Goal: Task Accomplishment & Management: Manage account settings

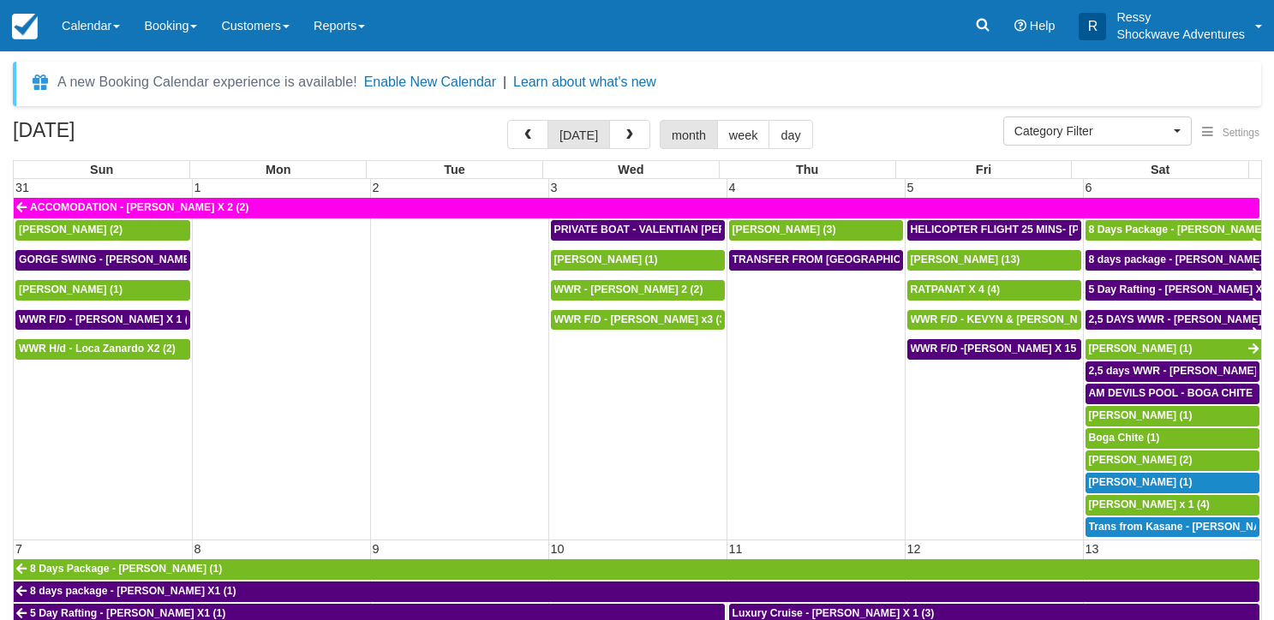
select select
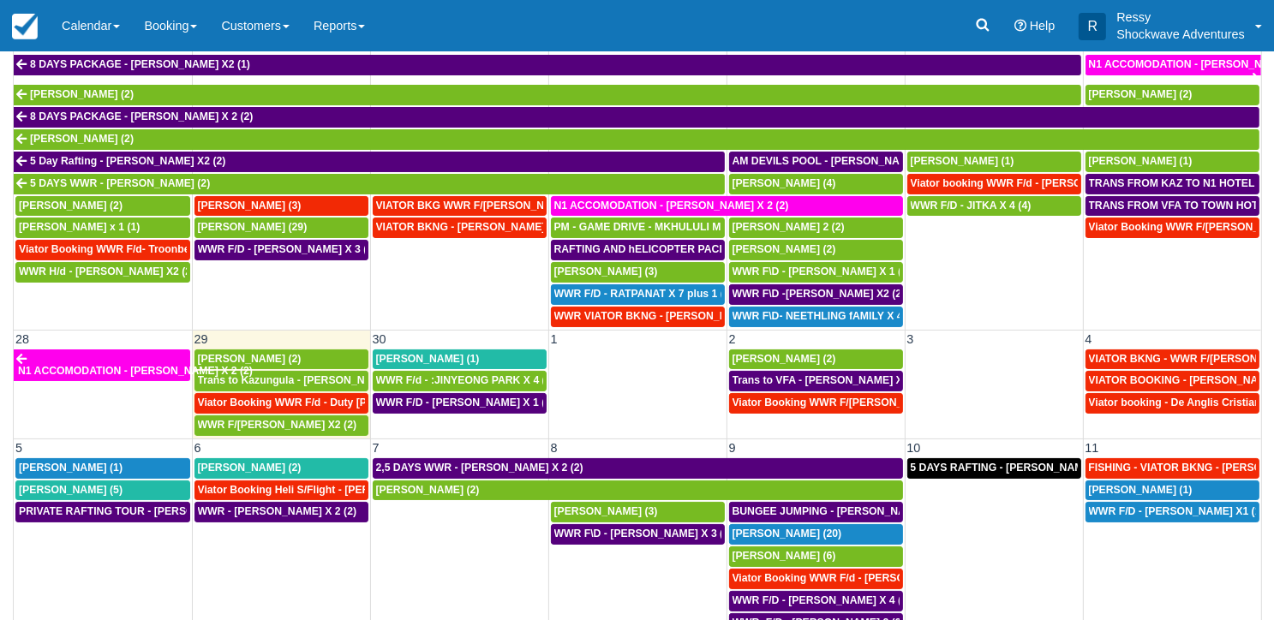
scroll to position [152, 0]
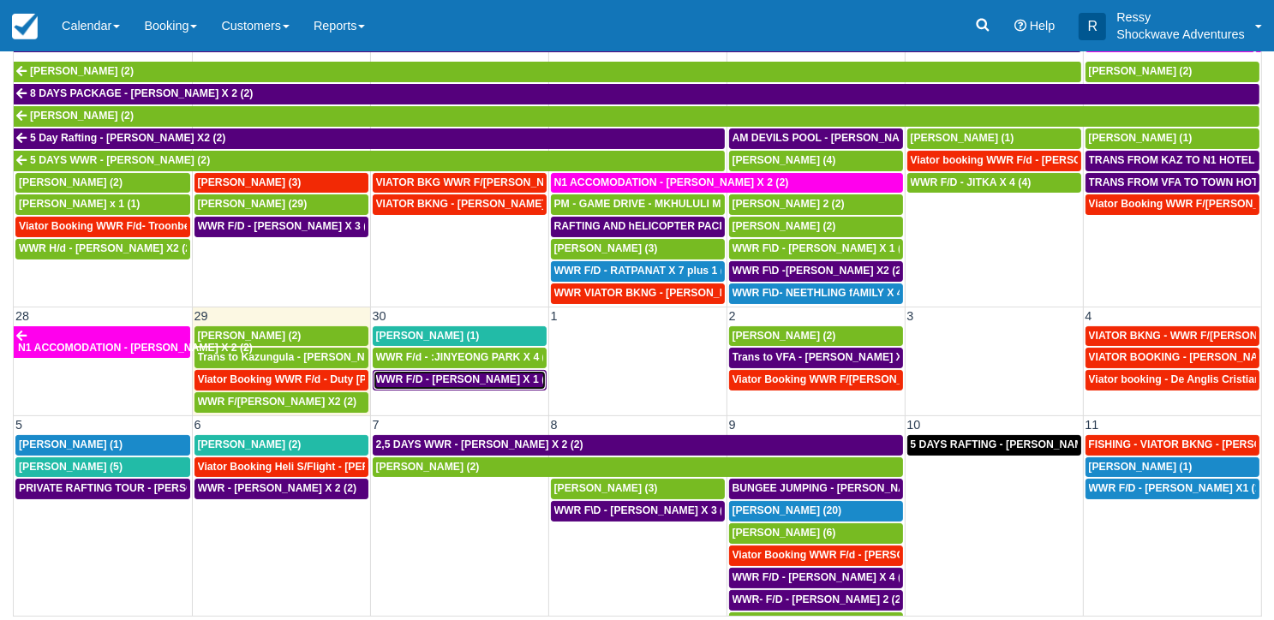
click at [501, 374] on span "WWR F/D - TINA KOZMAN X 1 (1)" at bounding box center [465, 380] width 179 height 12
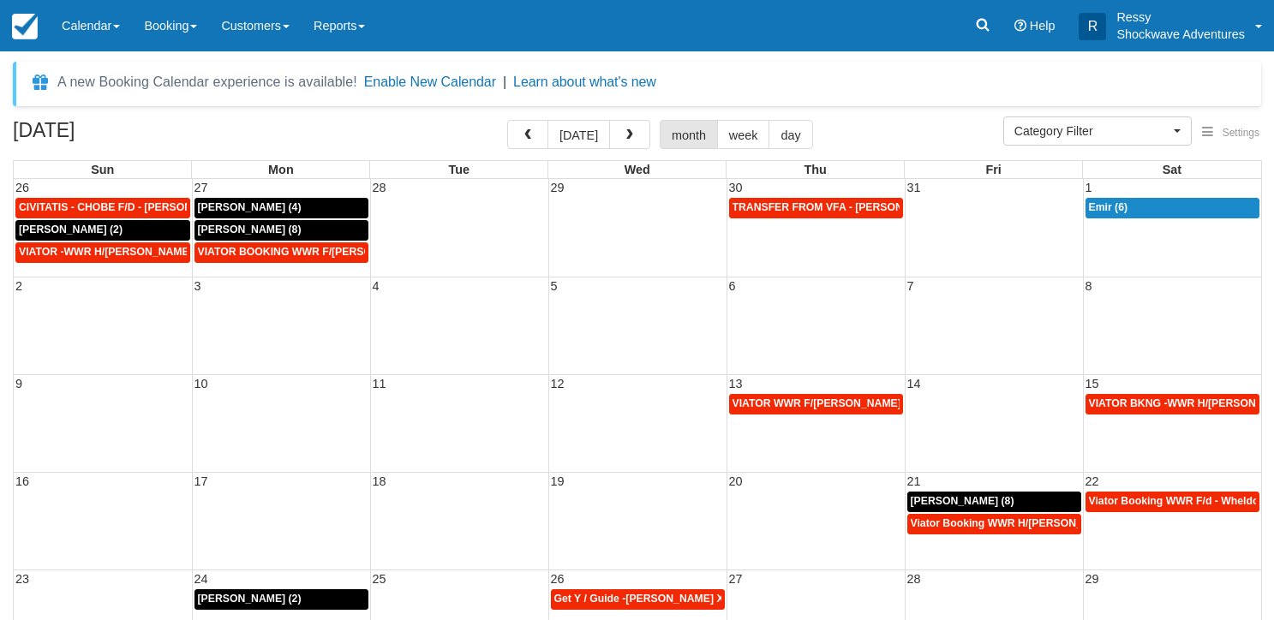
select select
click at [624, 131] on span "button" at bounding box center [630, 135] width 12 height 12
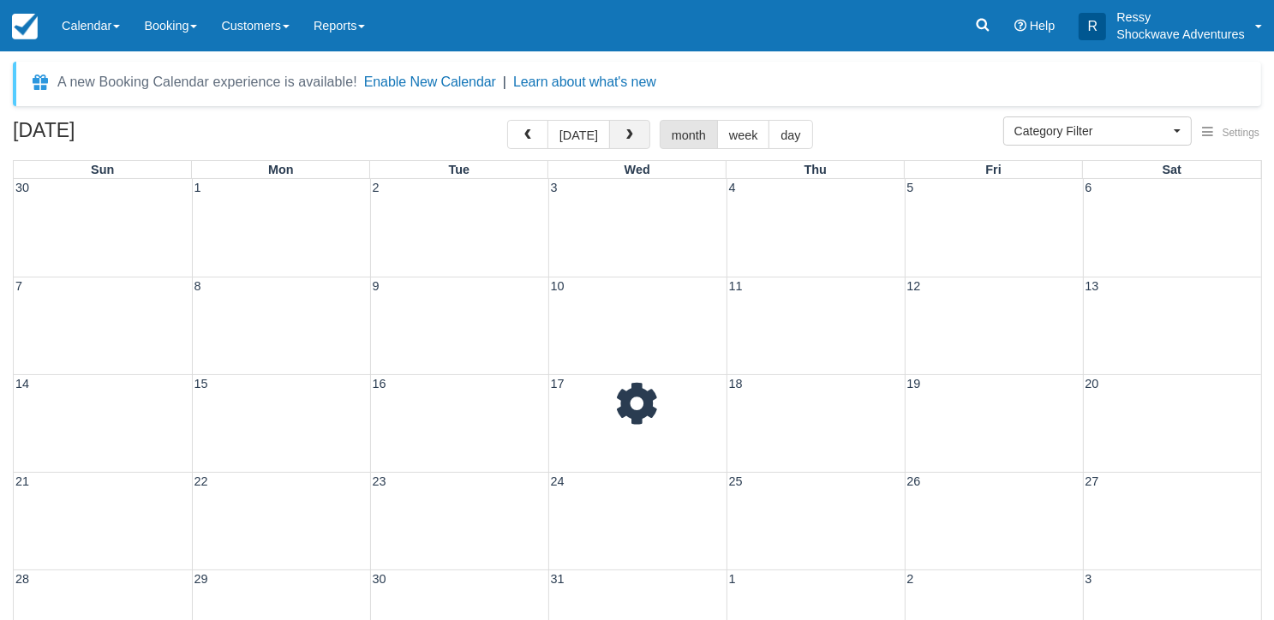
click at [624, 131] on span "button" at bounding box center [630, 135] width 12 height 12
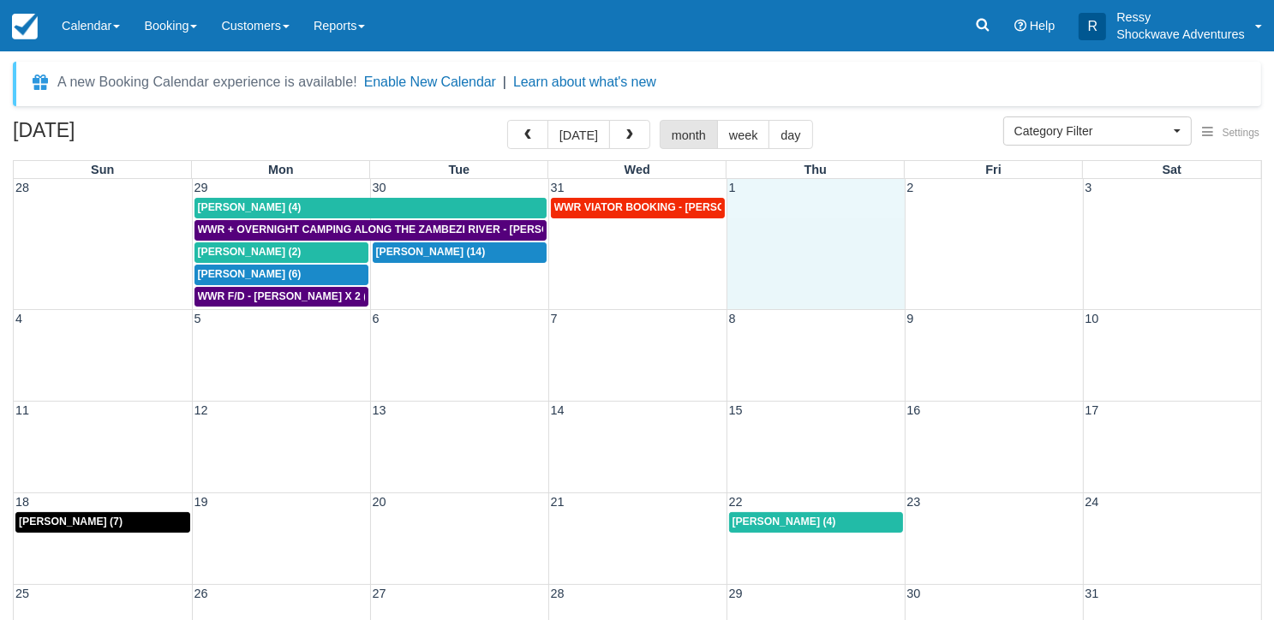
click at [870, 253] on td at bounding box center [816, 252] width 178 height 111
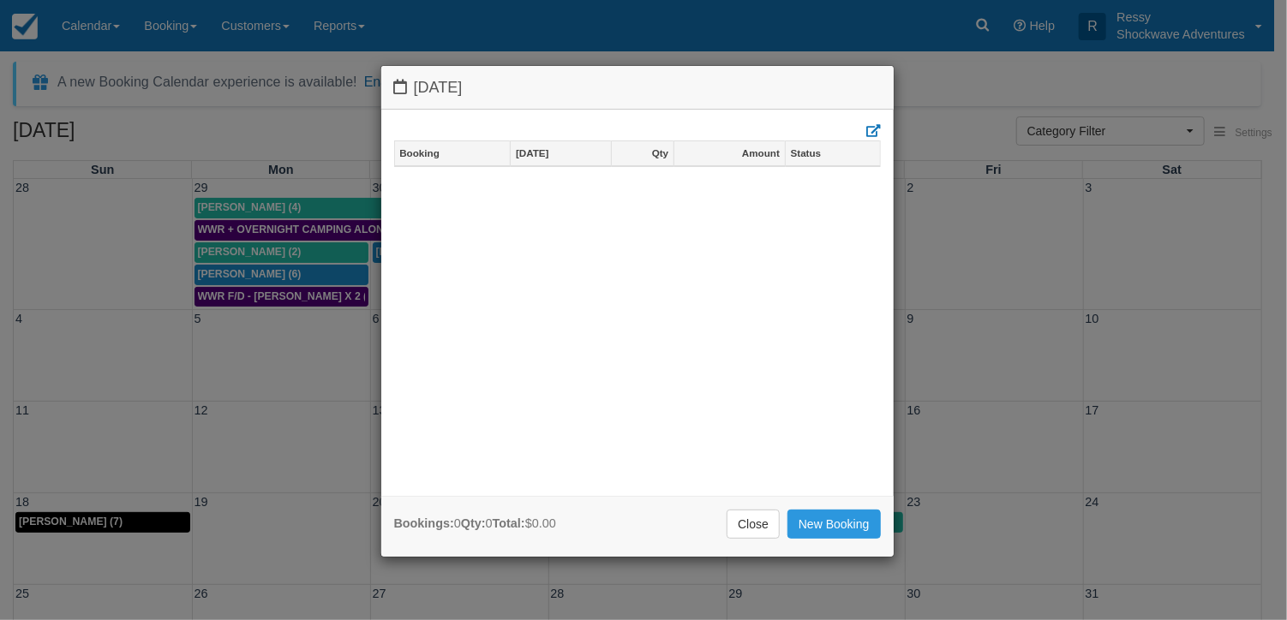
drag, startPoint x: 1018, startPoint y: 368, endPoint x: 1008, endPoint y: 380, distance: 15.8
click at [1018, 368] on div "Thursday January 1 2026 Booking Jan 1 Qty Amount Status Bookings: 0 Qty: 0 Tota…" at bounding box center [643, 310] width 1287 height 620
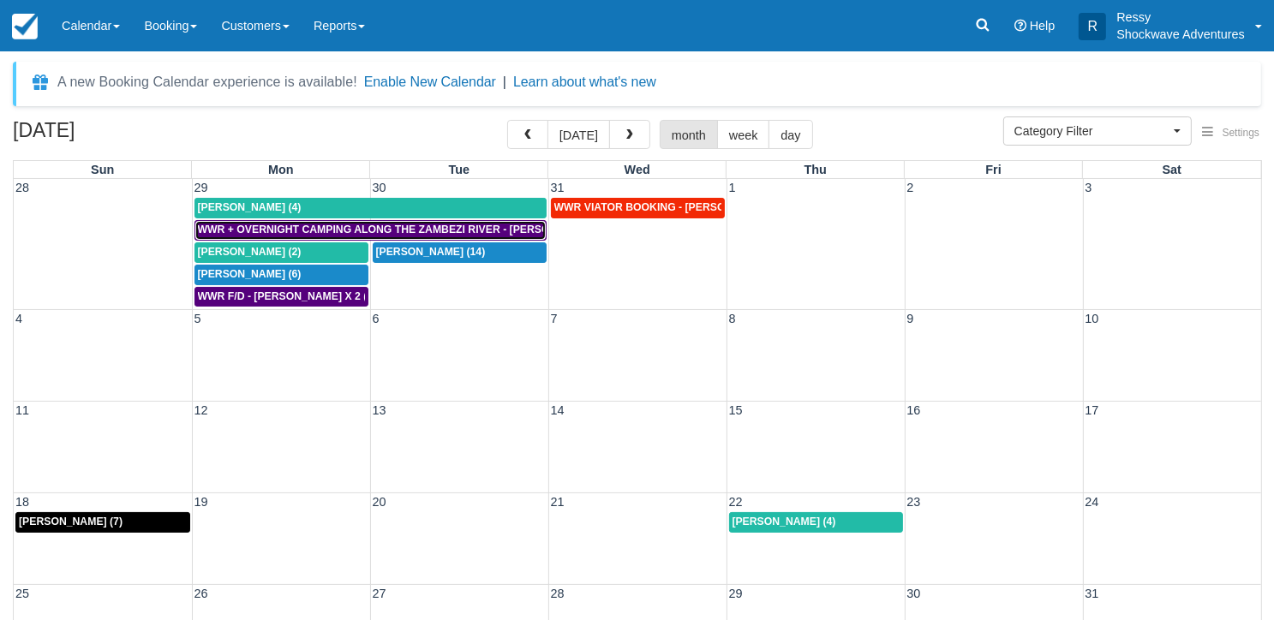
click at [529, 227] on span "WWR + OVERNIGHT CAMPING ALONG THE ZAMBEZI RIVER - DANIEL BISHOP X 4 (4)" at bounding box center [410, 230] width 424 height 12
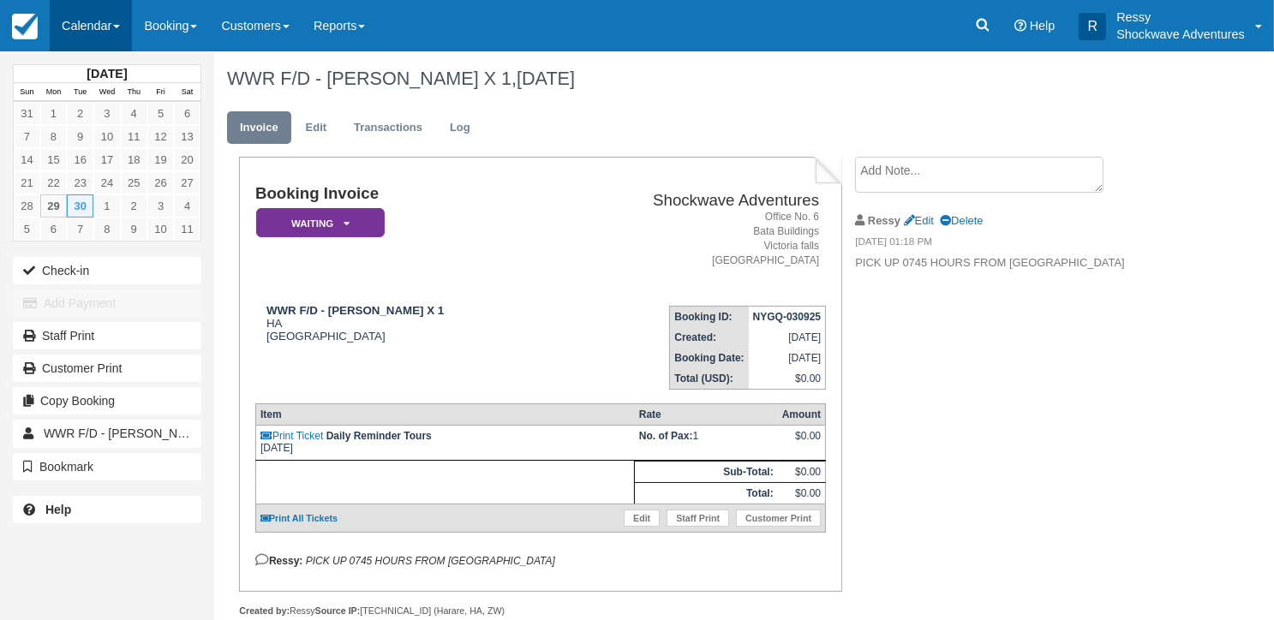
click at [117, 27] on span at bounding box center [116, 26] width 7 height 3
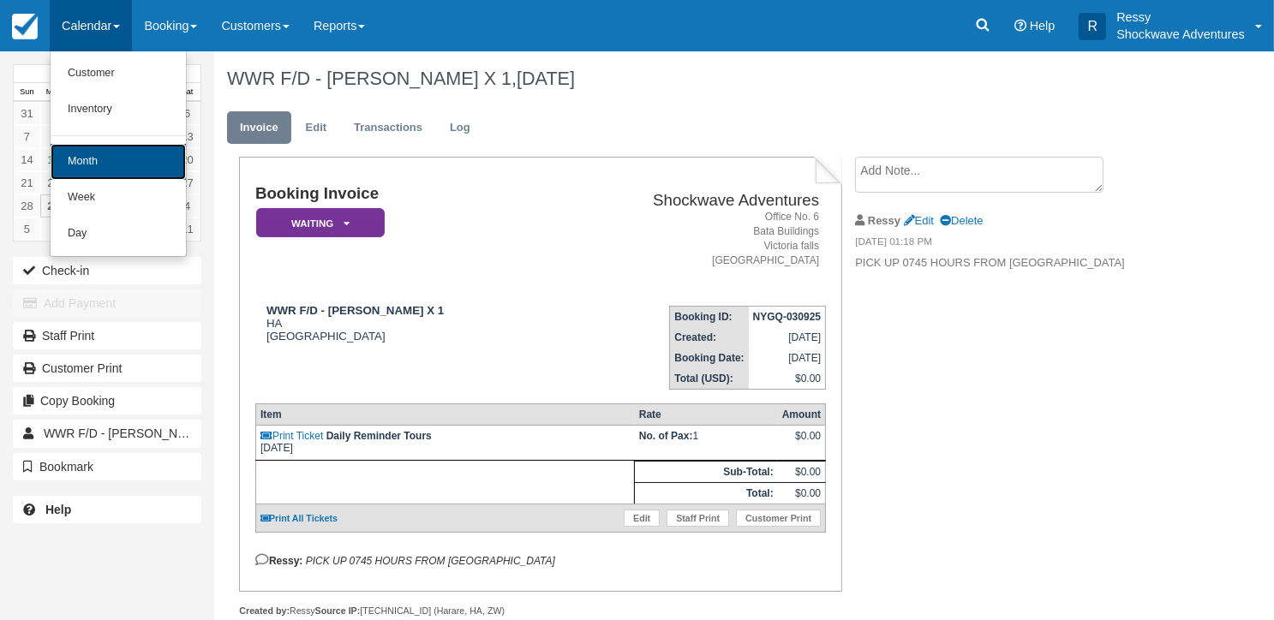
click at [135, 160] on link "Month" at bounding box center [118, 162] width 135 height 36
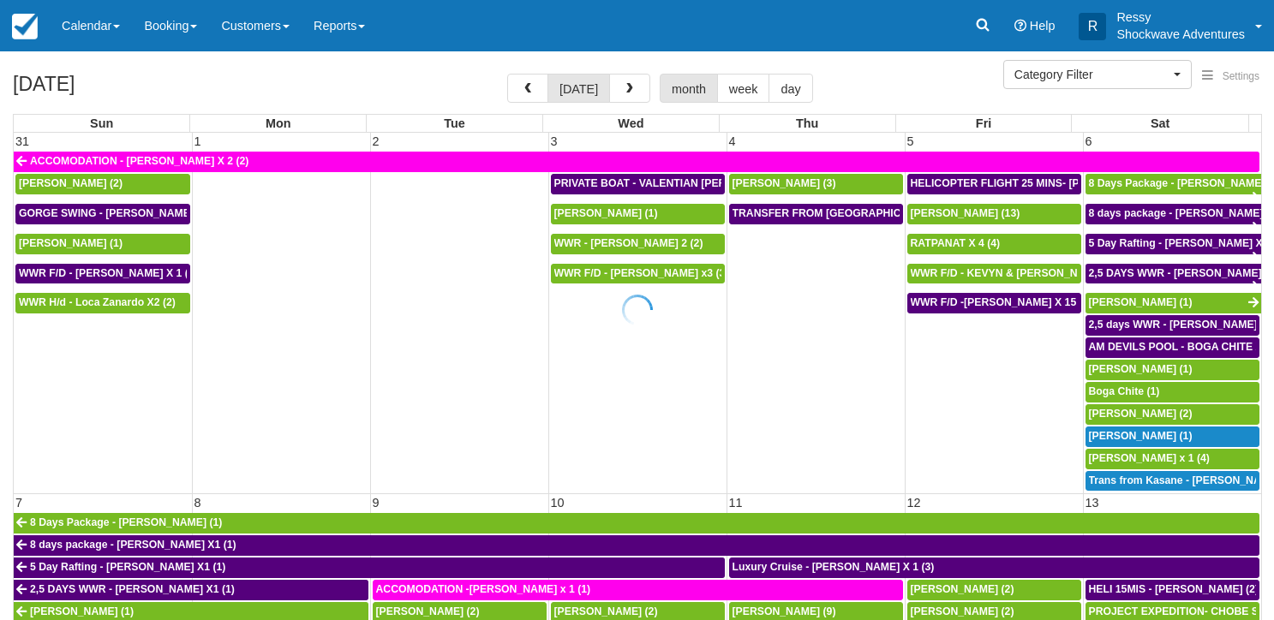
select select
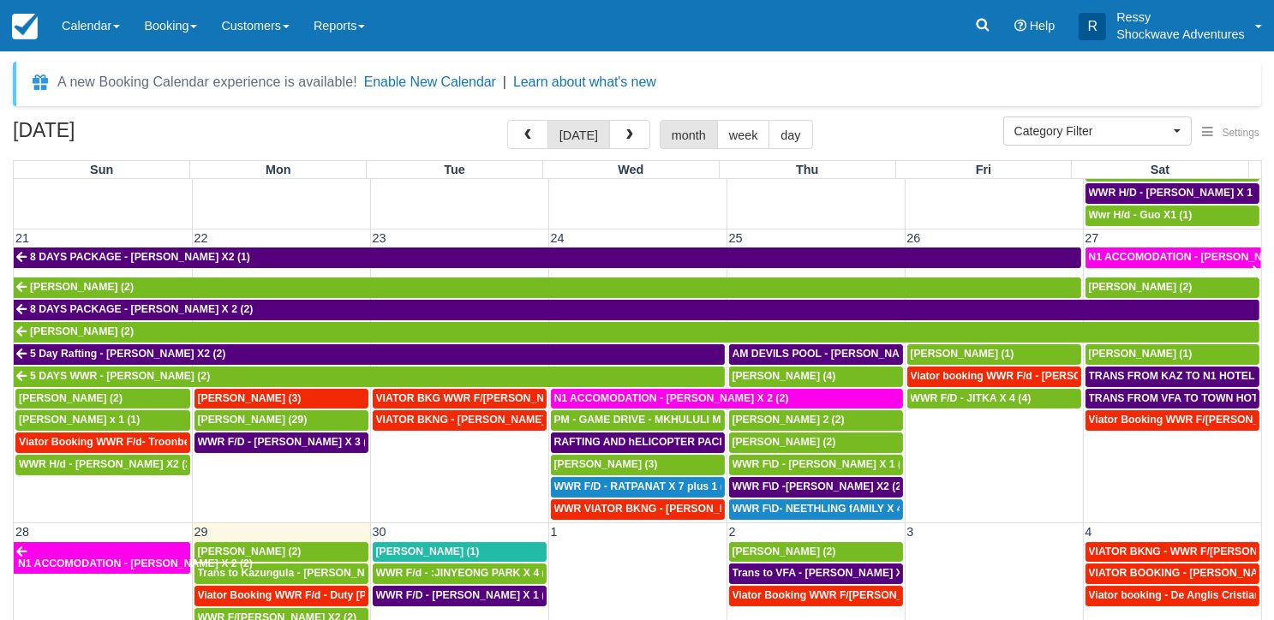
scroll to position [839, 0]
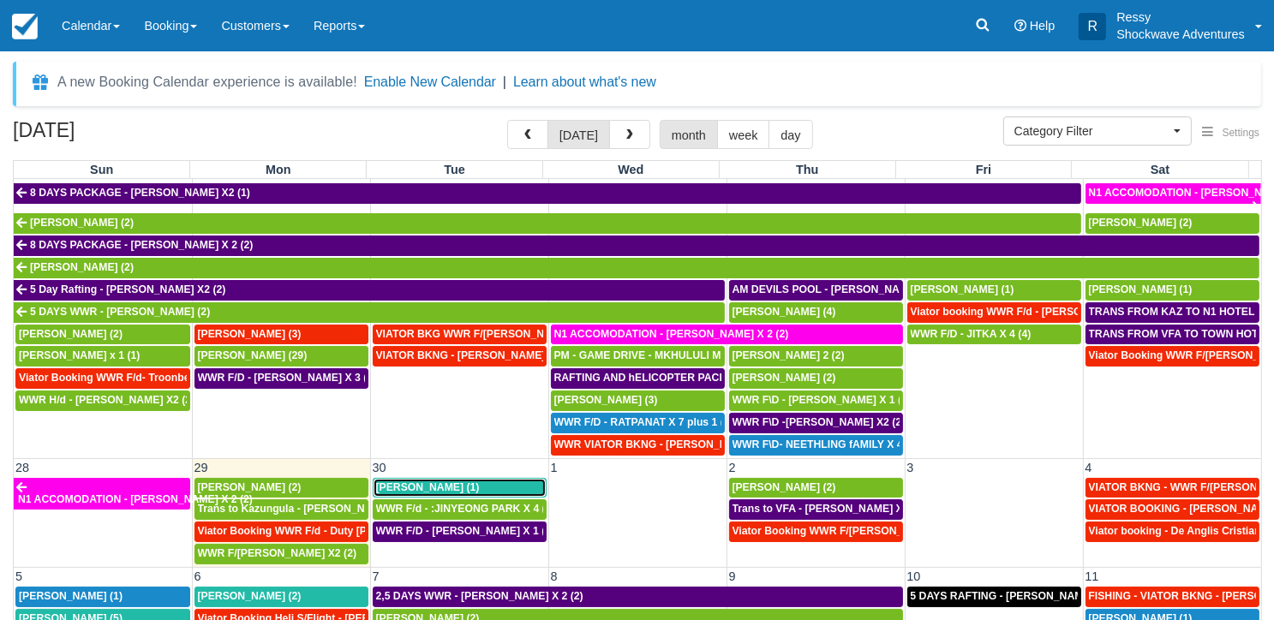
click at [459, 482] on link "[PERSON_NAME] (1)" at bounding box center [460, 488] width 174 height 21
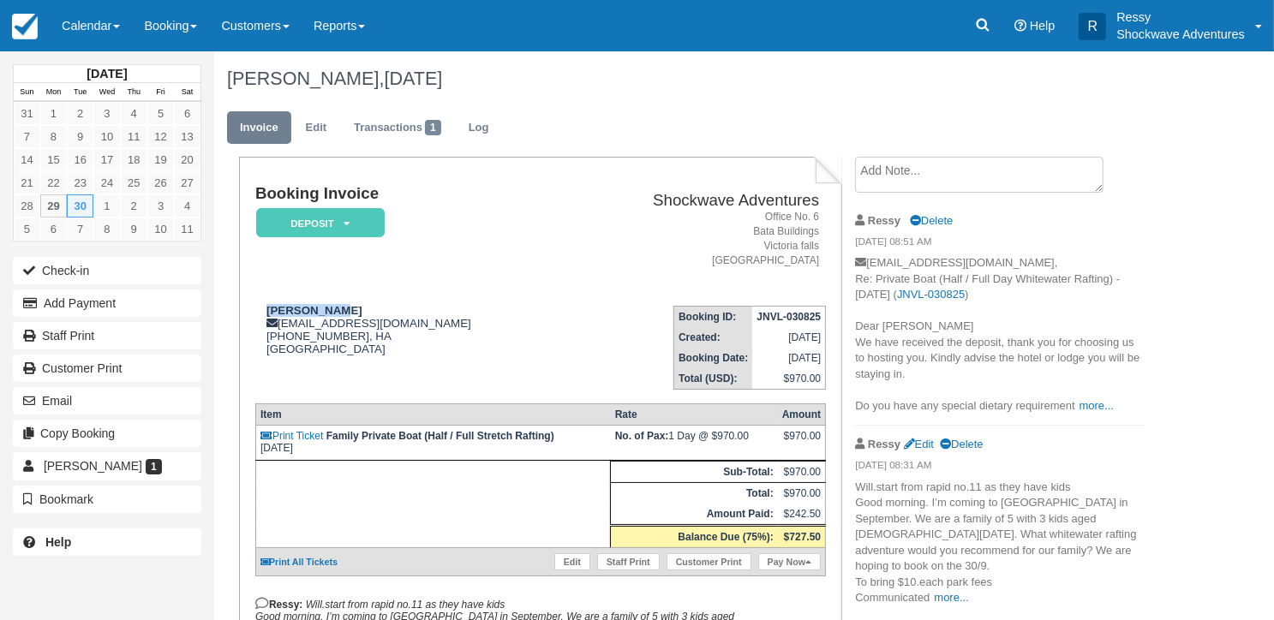
drag, startPoint x: 260, startPoint y: 302, endPoint x: 359, endPoint y: 300, distance: 99.4
click at [359, 300] on td "Tina Kozman tinakozman@yahoo.com.au +61 405 952 911, HA Zimbabwe View on Google…" at bounding box center [410, 341] width 311 height 98
click at [360, 301] on td "Tina Kozman tinakozman@yahoo.com.au +61 405 952 911, HA Zimbabwe View on Google…" at bounding box center [410, 341] width 311 height 98
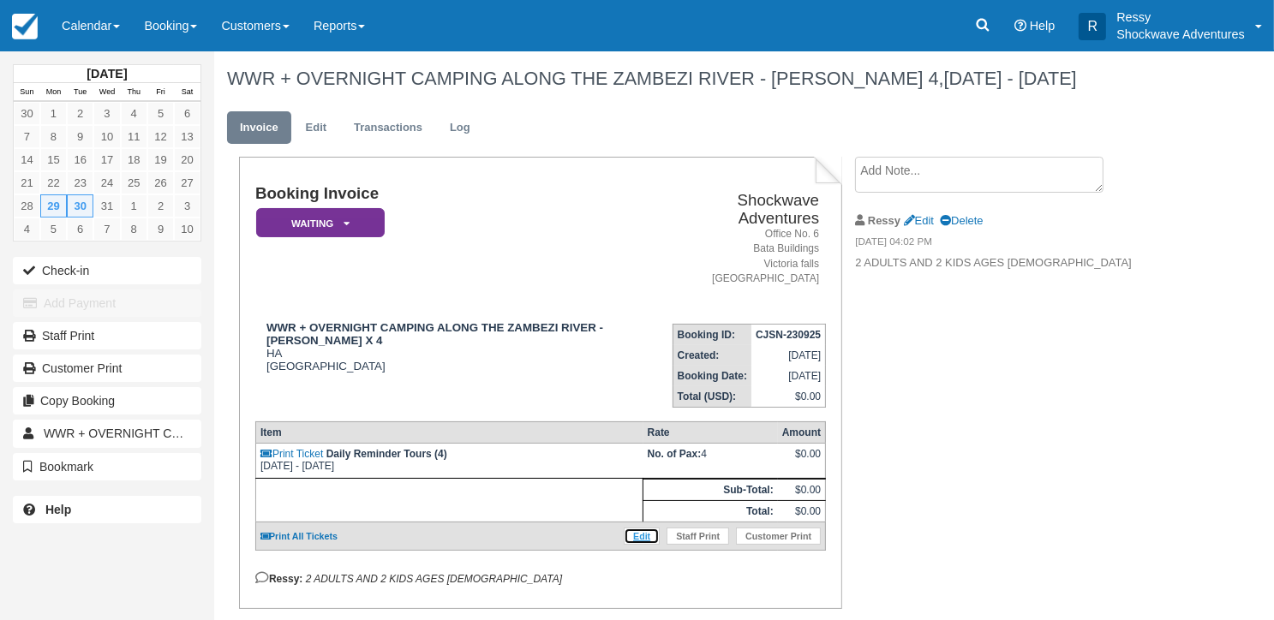
click at [635, 528] on link "Edit" at bounding box center [642, 536] width 36 height 17
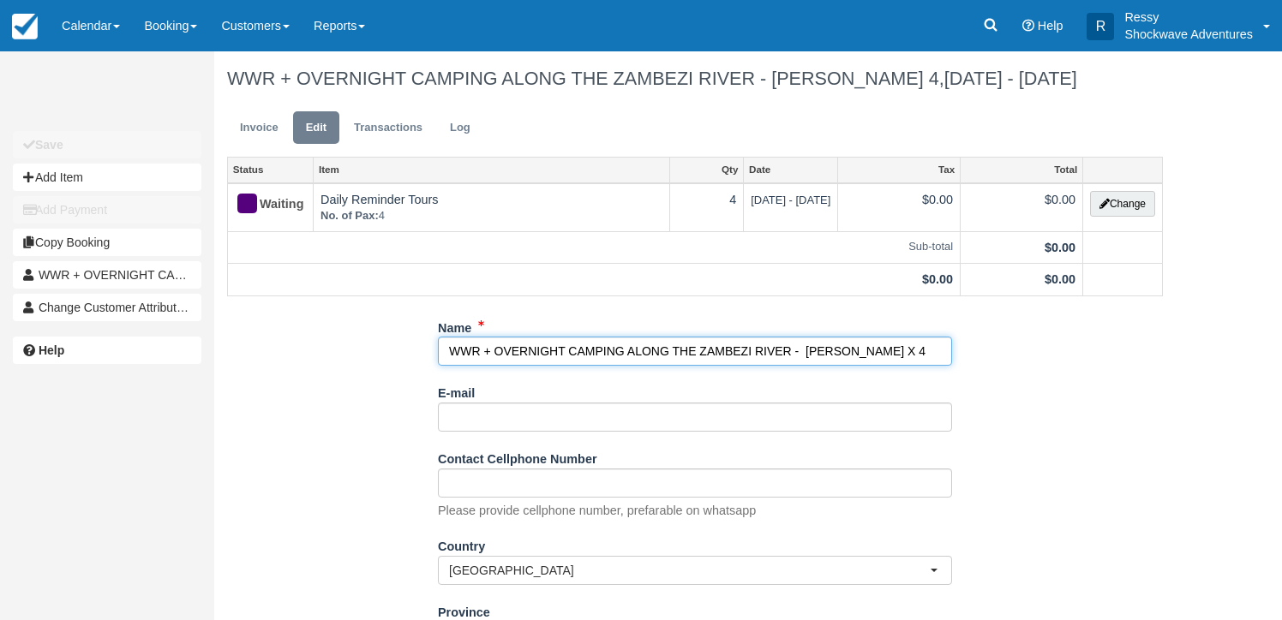
click at [792, 353] on input "WWR + OVERNIGHT CAMPING ALONG THE ZAMBEZI RIVER - DANIEL BISHOP X 4" at bounding box center [695, 351] width 514 height 29
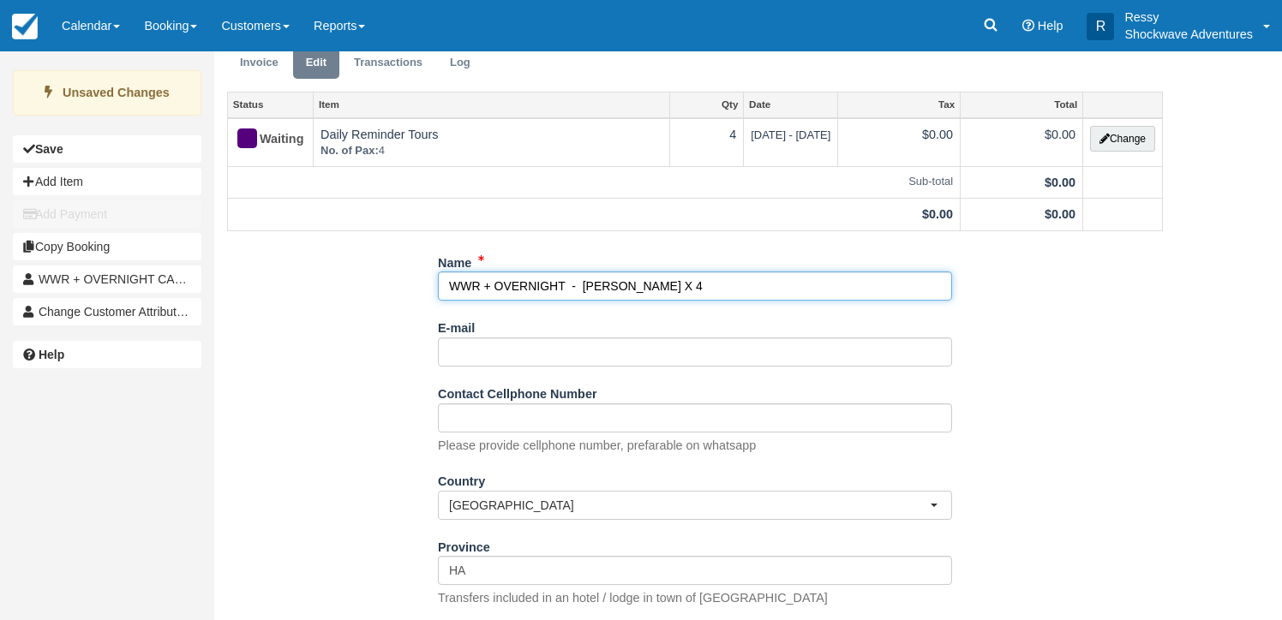
scroll to position [171, 0]
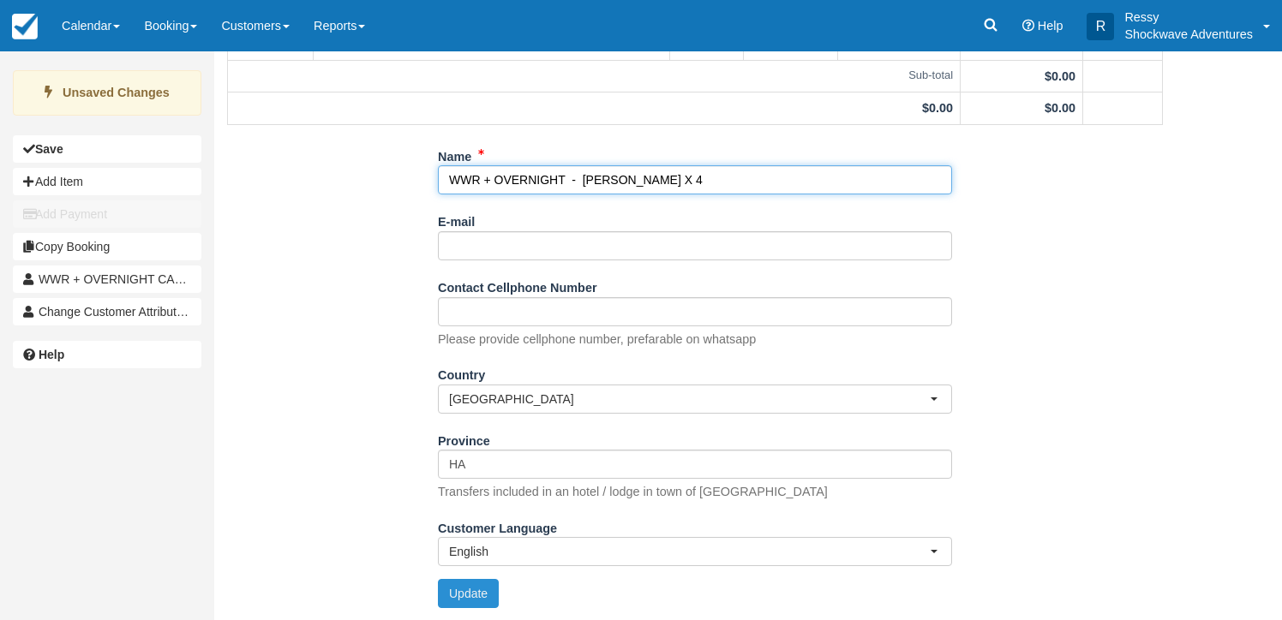
type input "WWR + OVERNIGHT - DANIEL BISHOP X 4"
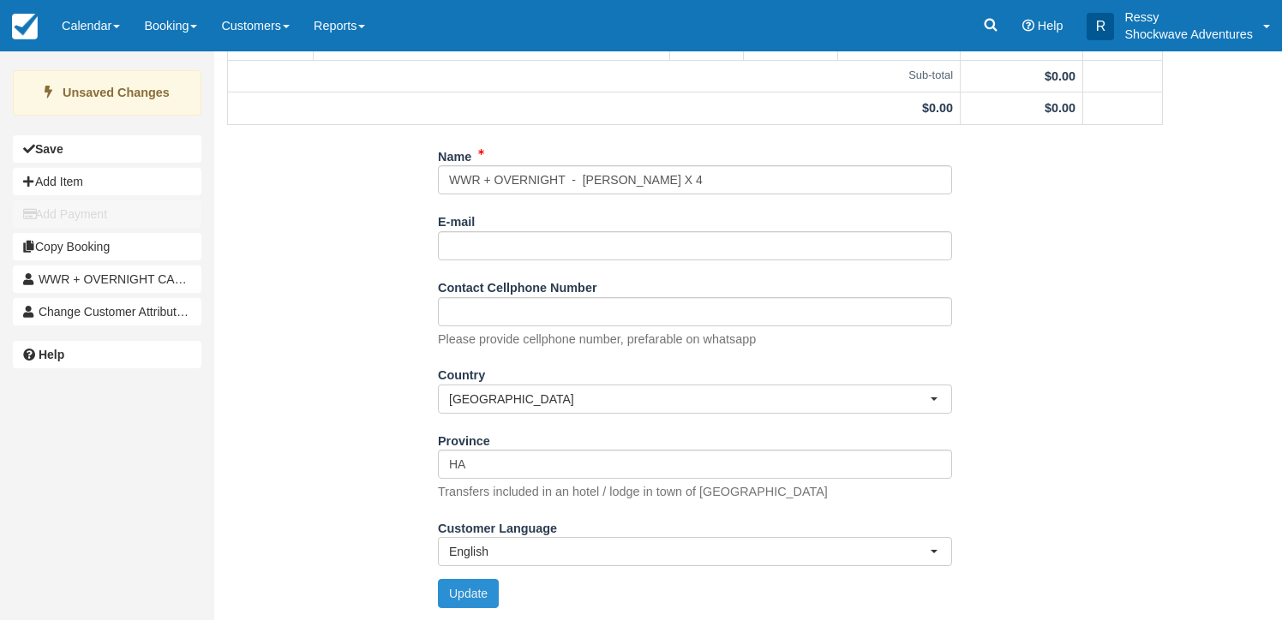
click at [481, 600] on button "Update" at bounding box center [468, 593] width 61 height 29
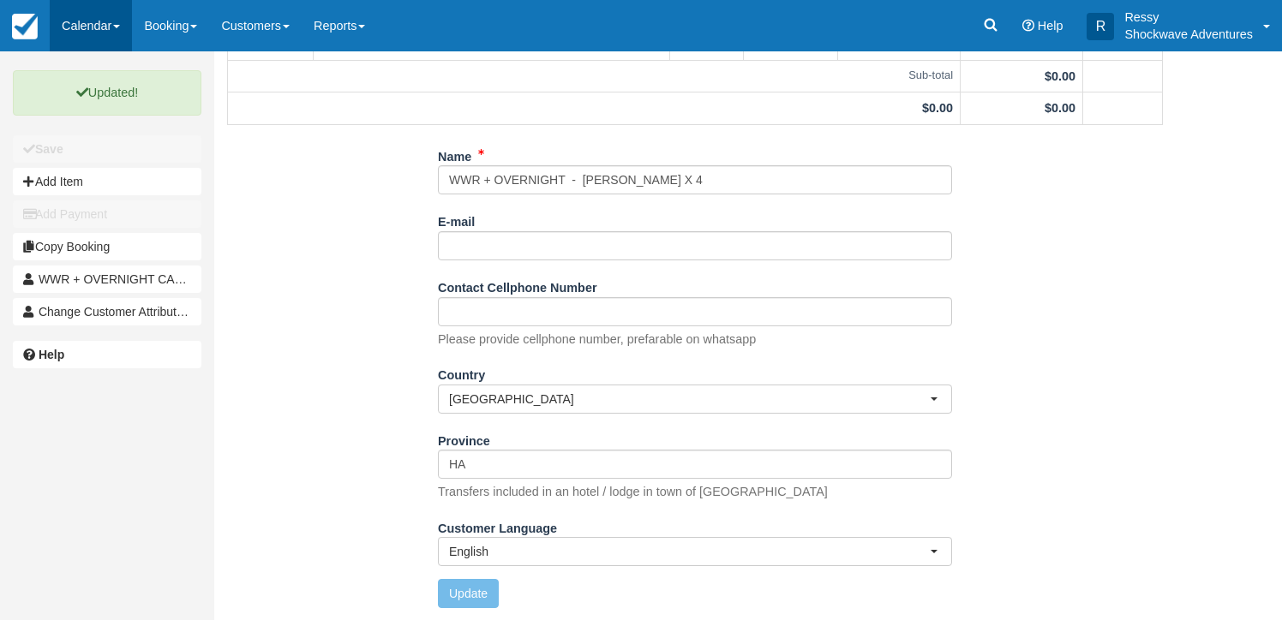
click at [115, 33] on link "Calendar" at bounding box center [91, 25] width 82 height 51
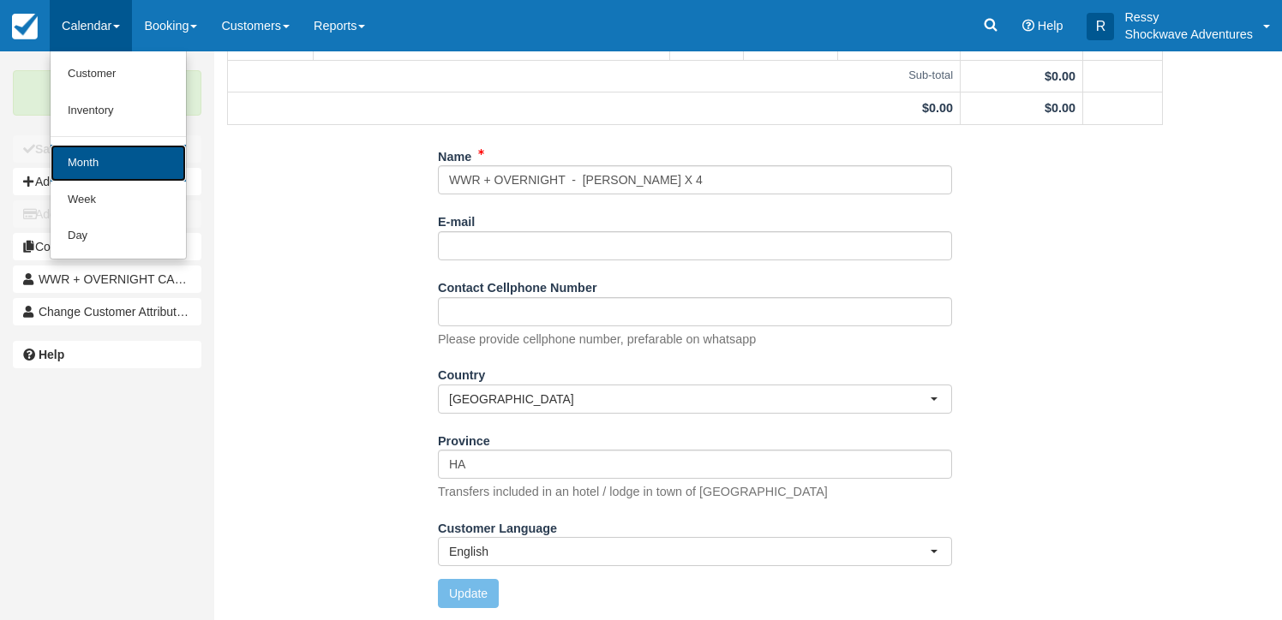
click at [120, 149] on link "Month" at bounding box center [118, 163] width 135 height 37
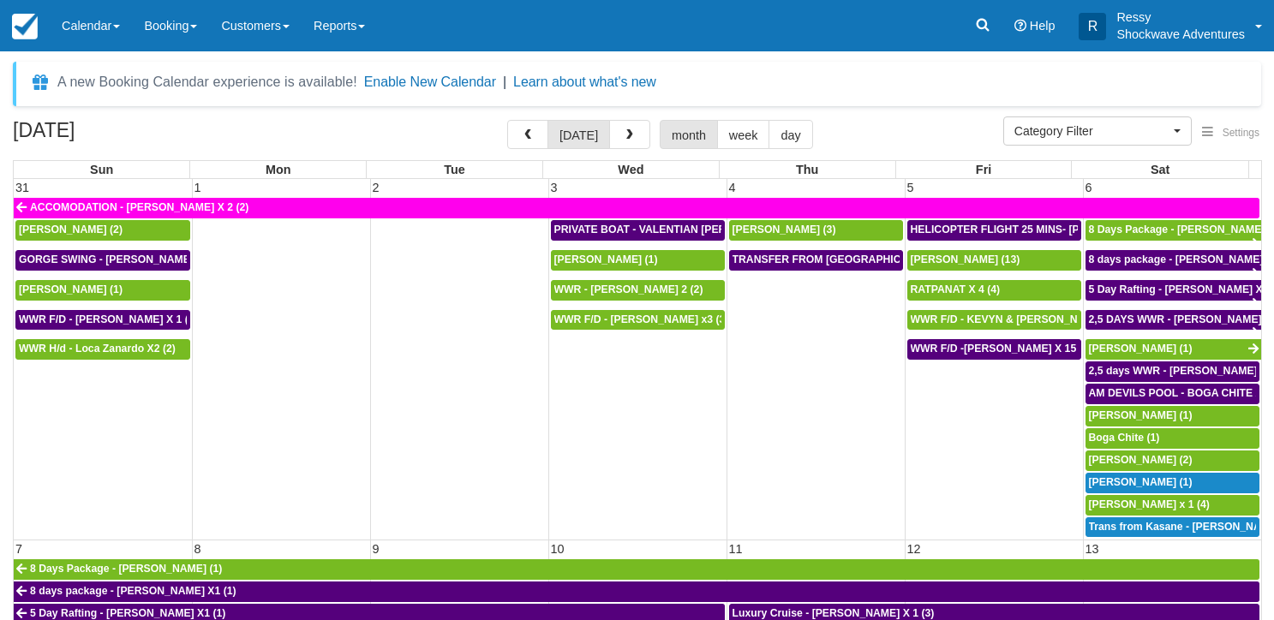
select select
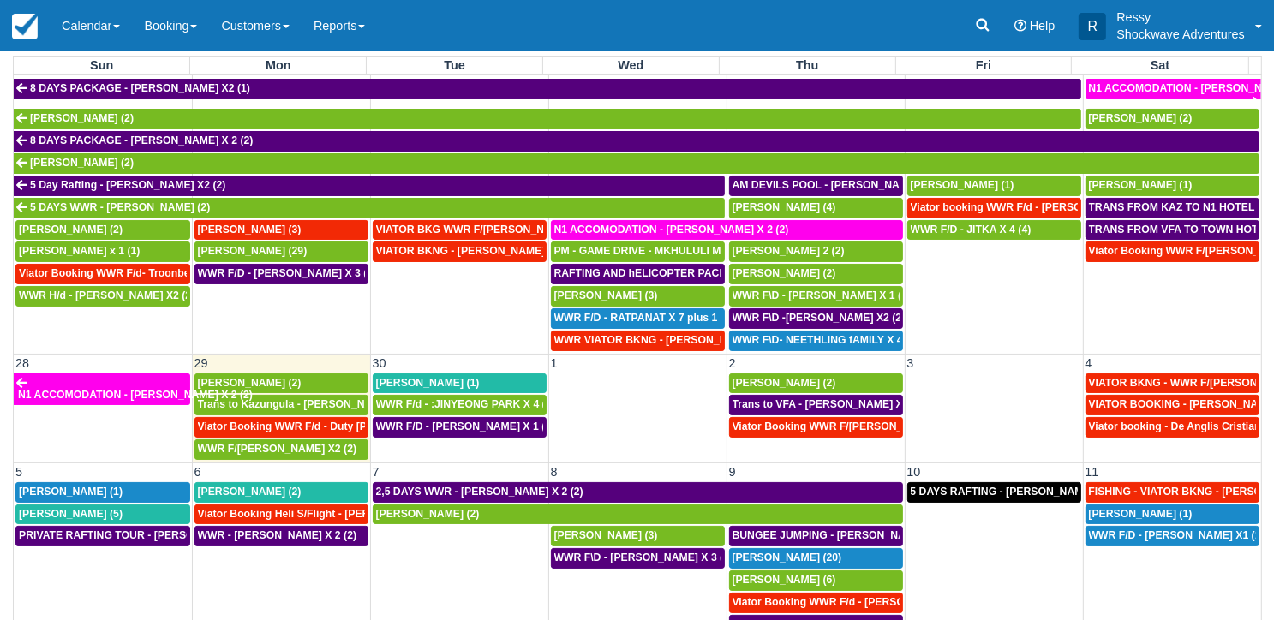
scroll to position [152, 0]
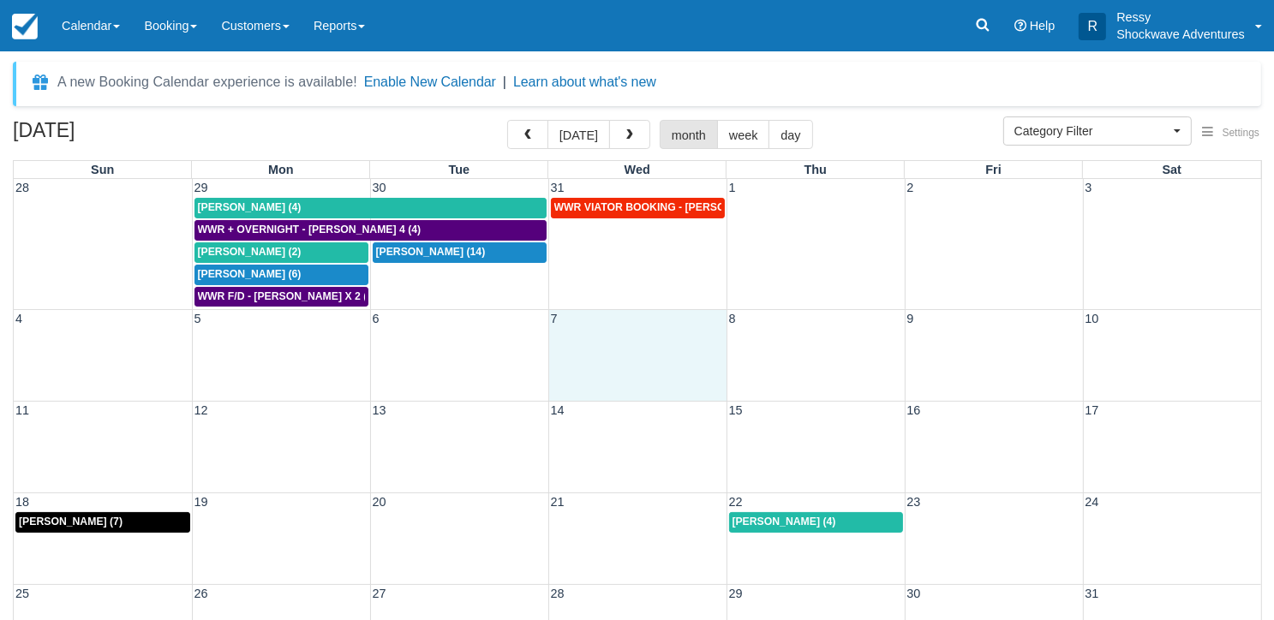
click at [603, 344] on div "4 5 6 7 8 9 10" at bounding box center [637, 355] width 1247 height 92
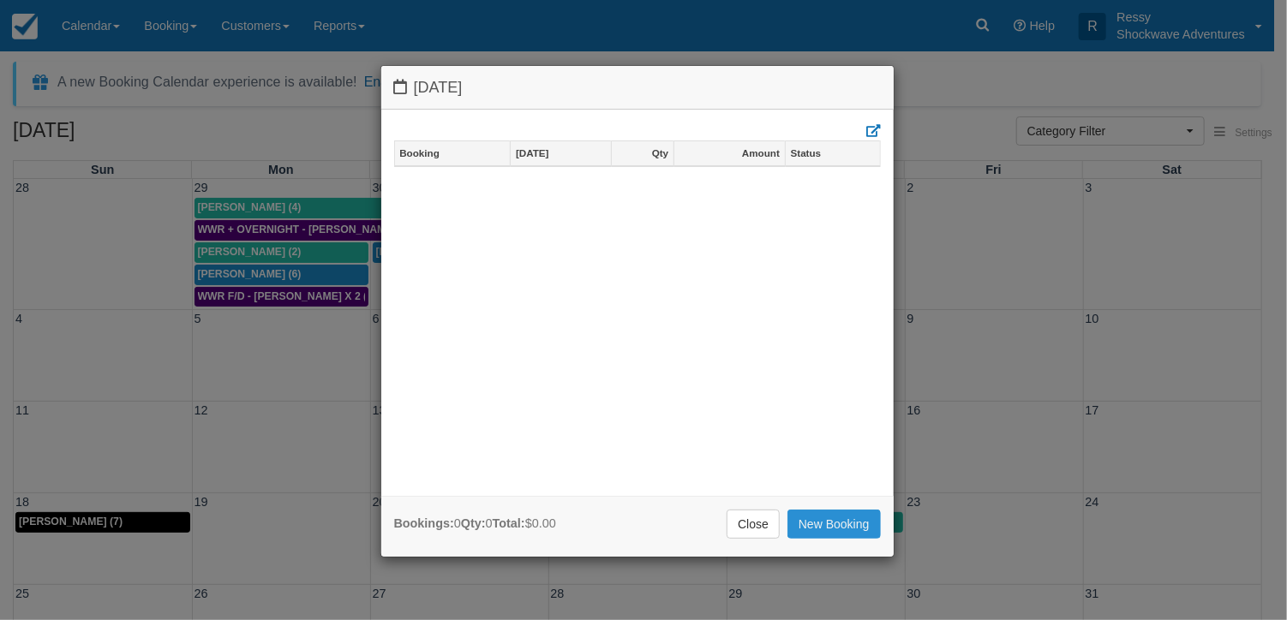
click at [827, 523] on link "New Booking" at bounding box center [833, 524] width 93 height 29
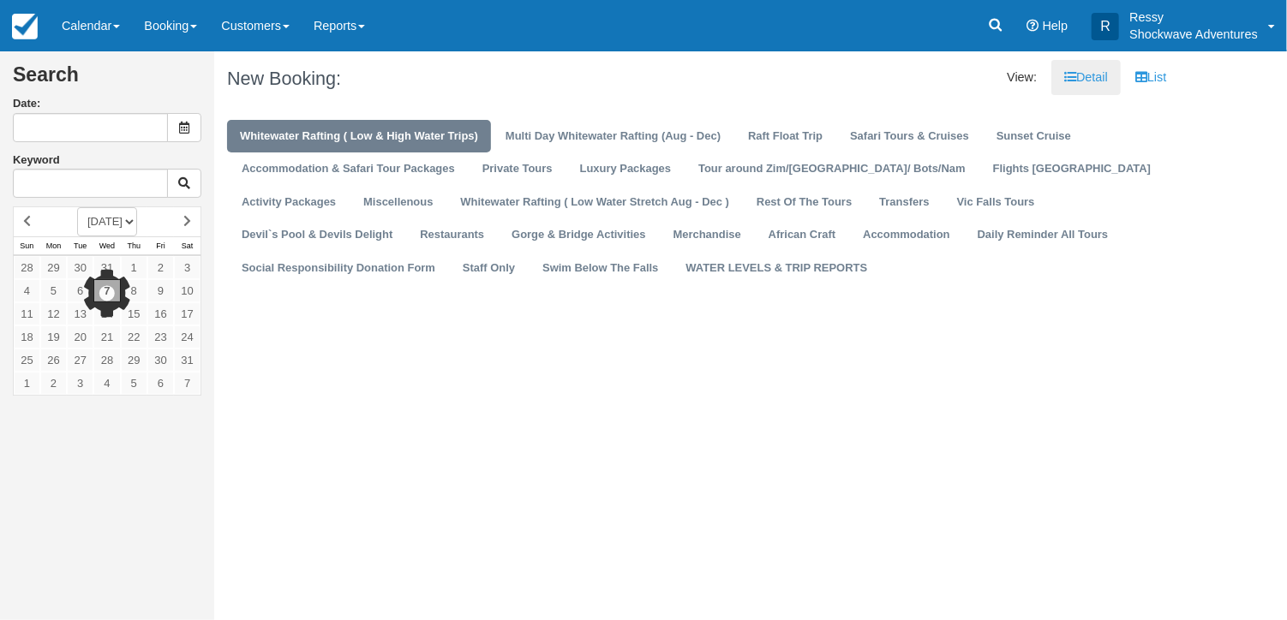
type input "01/07/26"
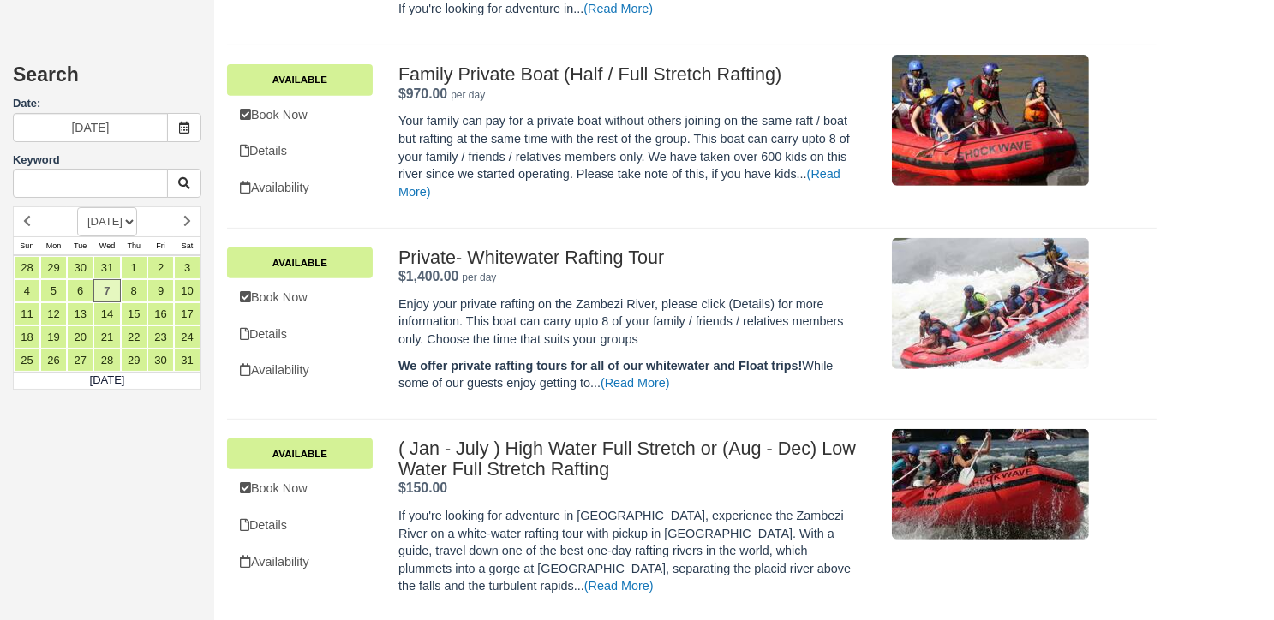
scroll to position [709, 0]
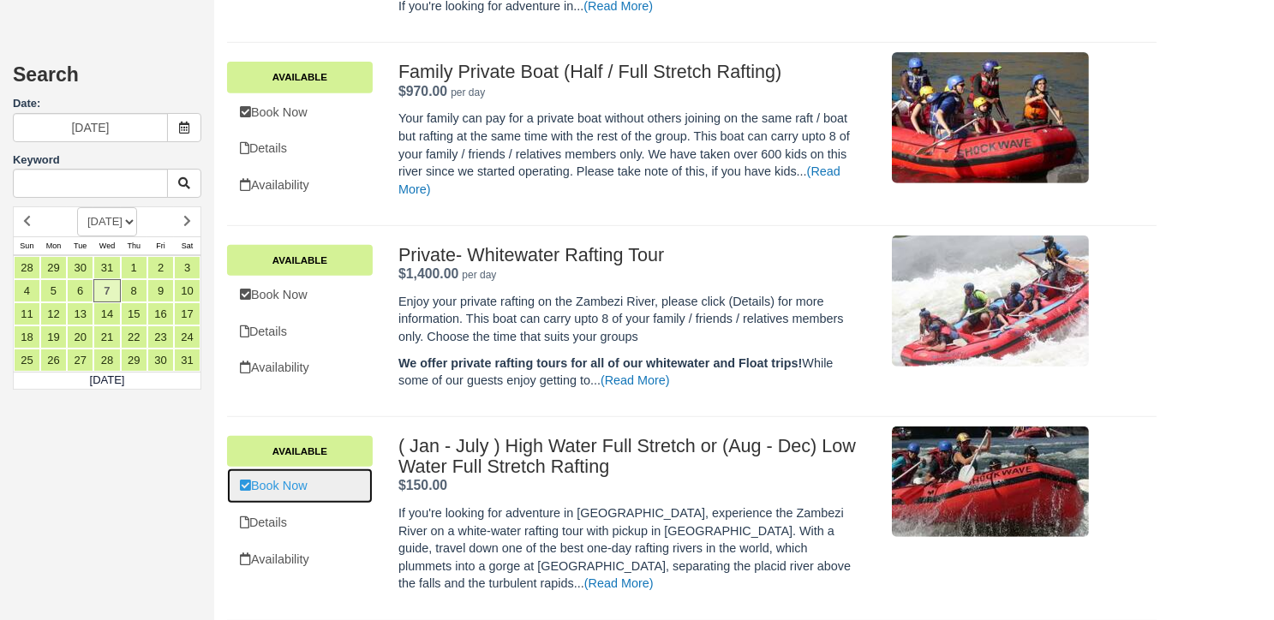
click at [343, 496] on link "Book Now" at bounding box center [300, 486] width 146 height 35
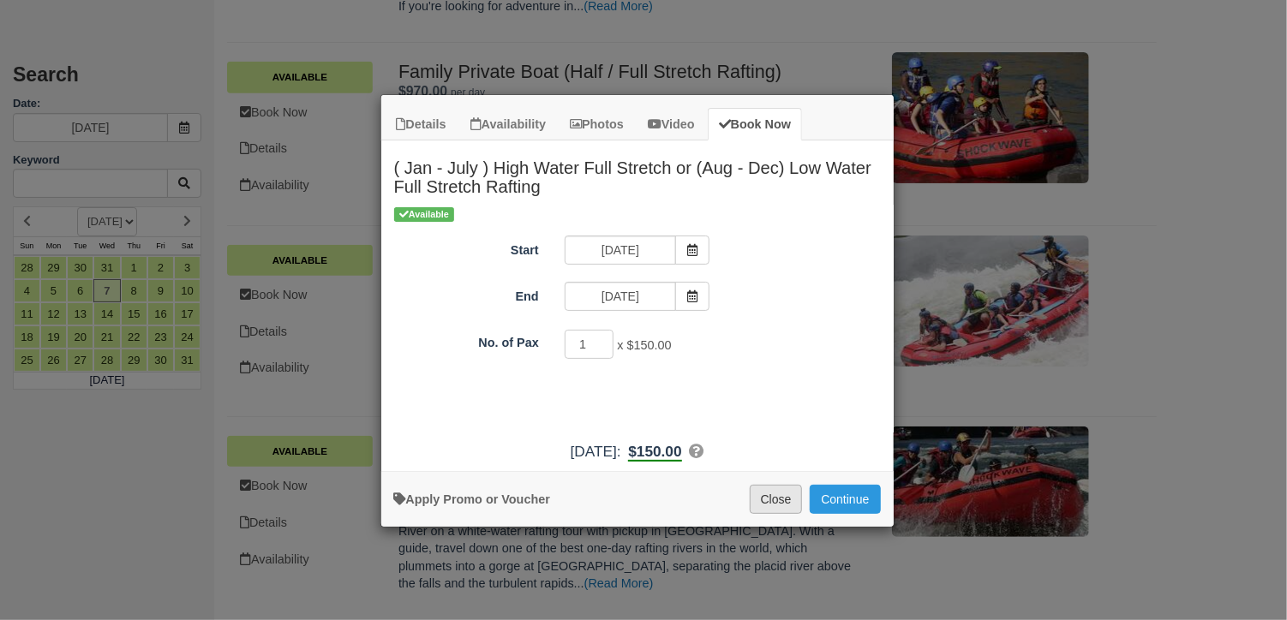
click at [785, 499] on button "Close" at bounding box center [776, 499] width 53 height 29
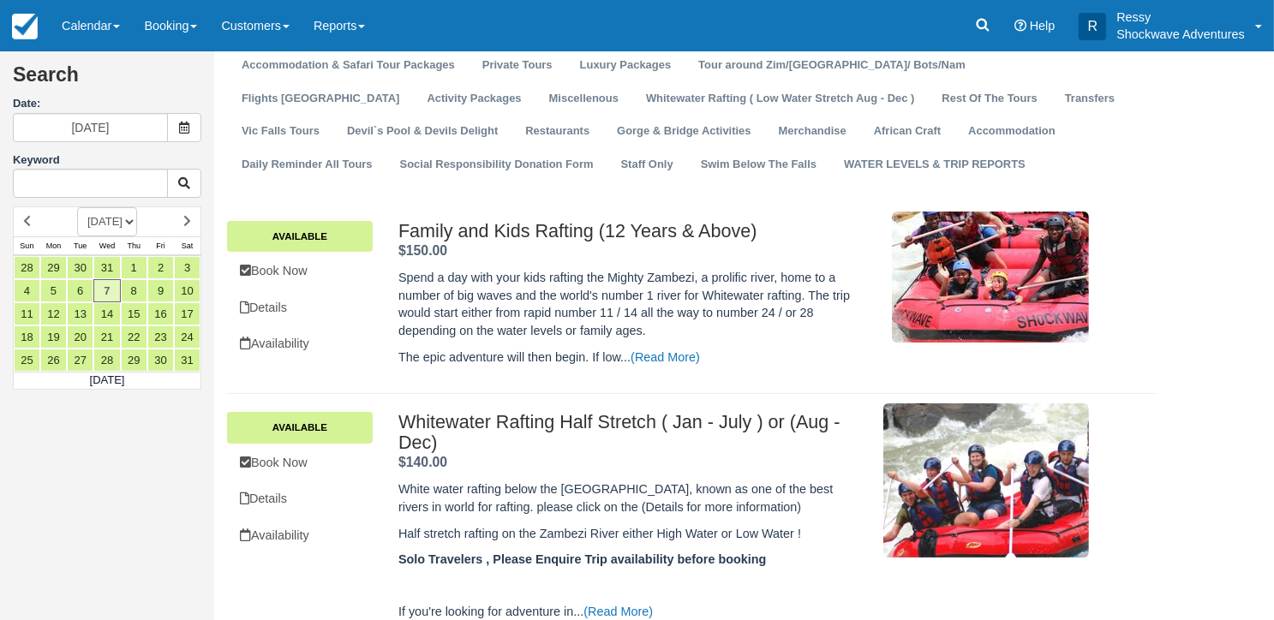
scroll to position [0, 0]
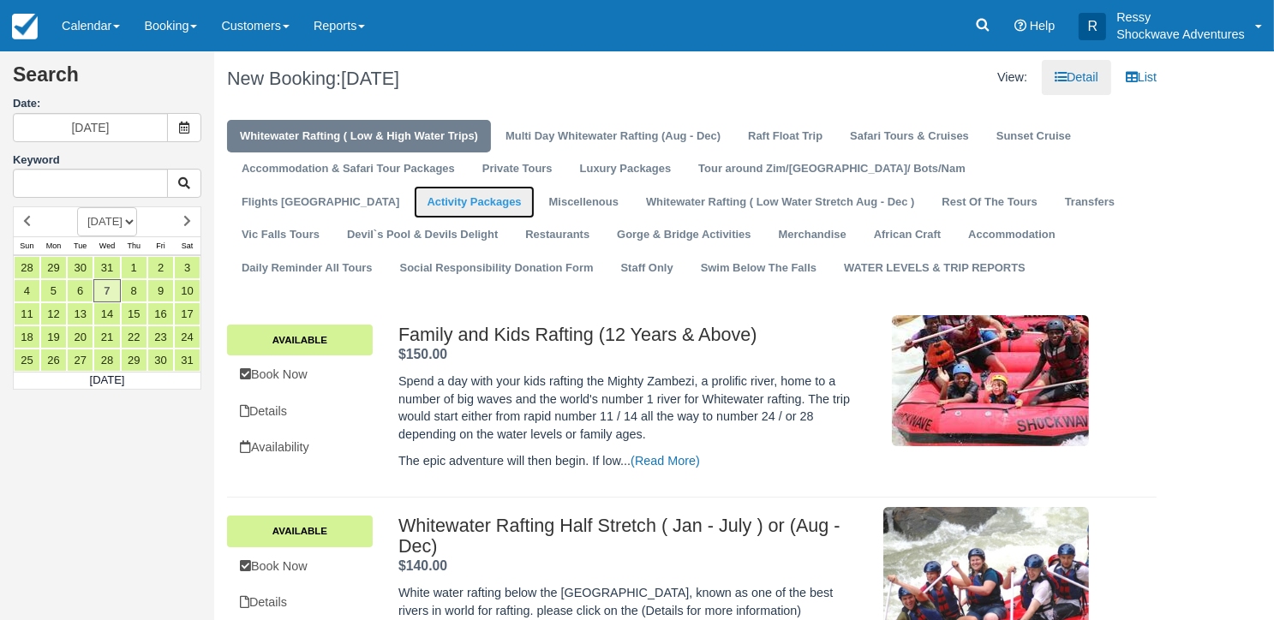
click at [534, 186] on link "Activity Packages" at bounding box center [474, 202] width 120 height 33
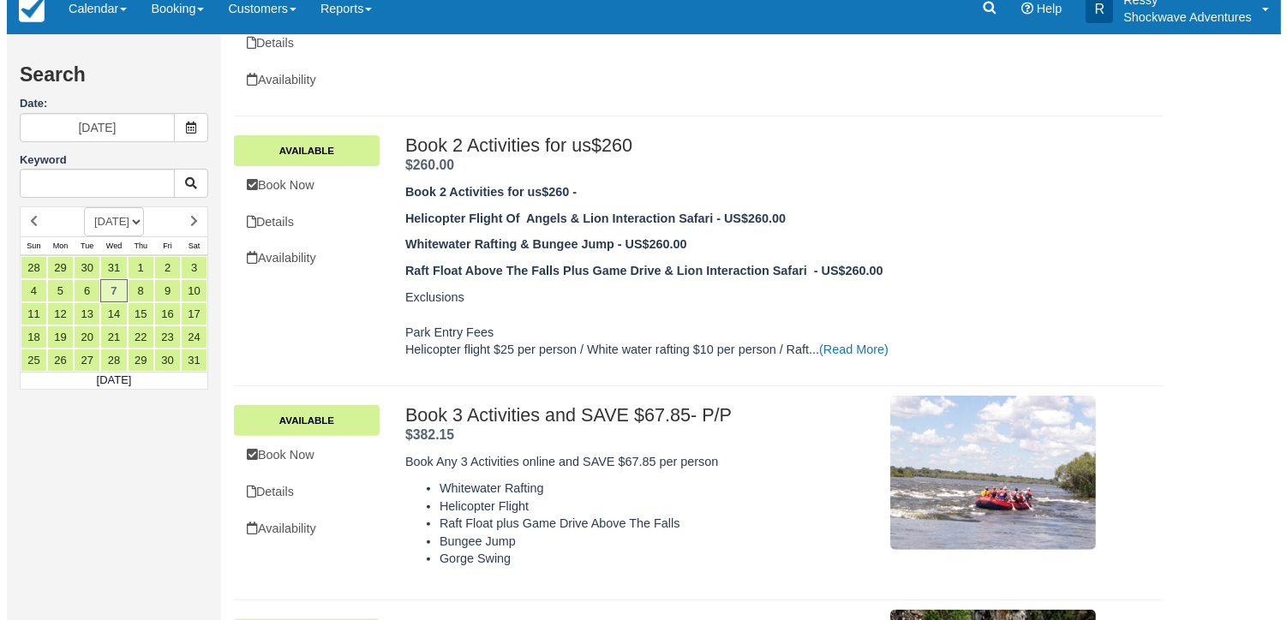
scroll to position [600, 0]
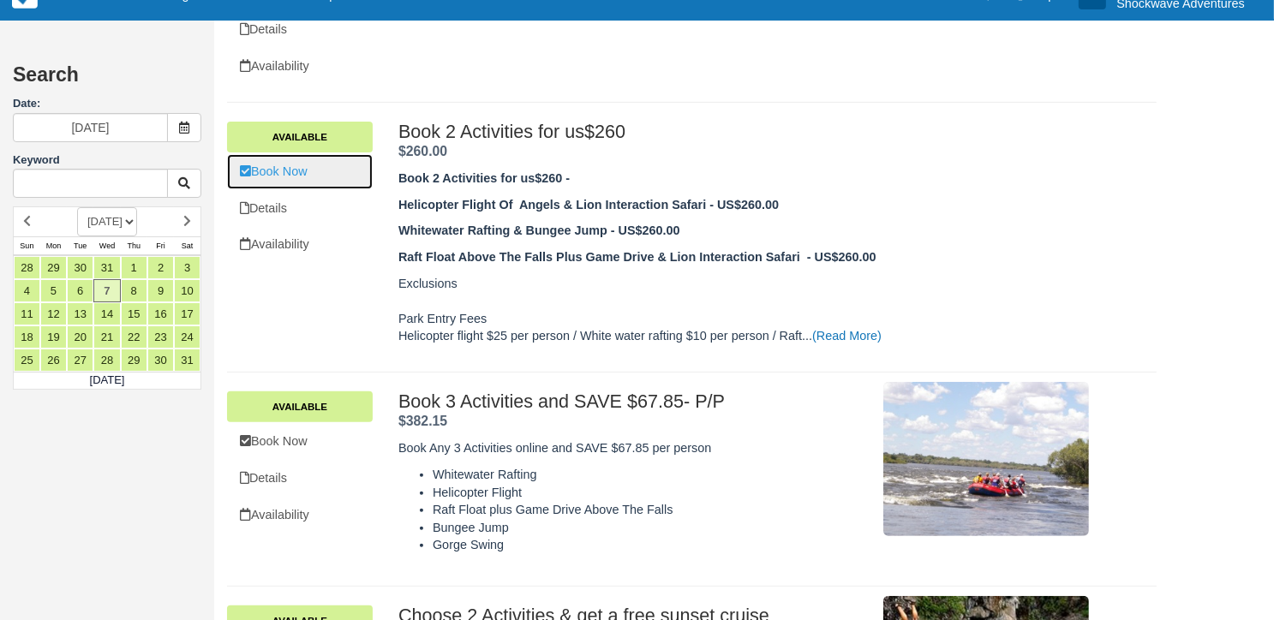
click at [297, 170] on link "Book Now" at bounding box center [300, 171] width 146 height 35
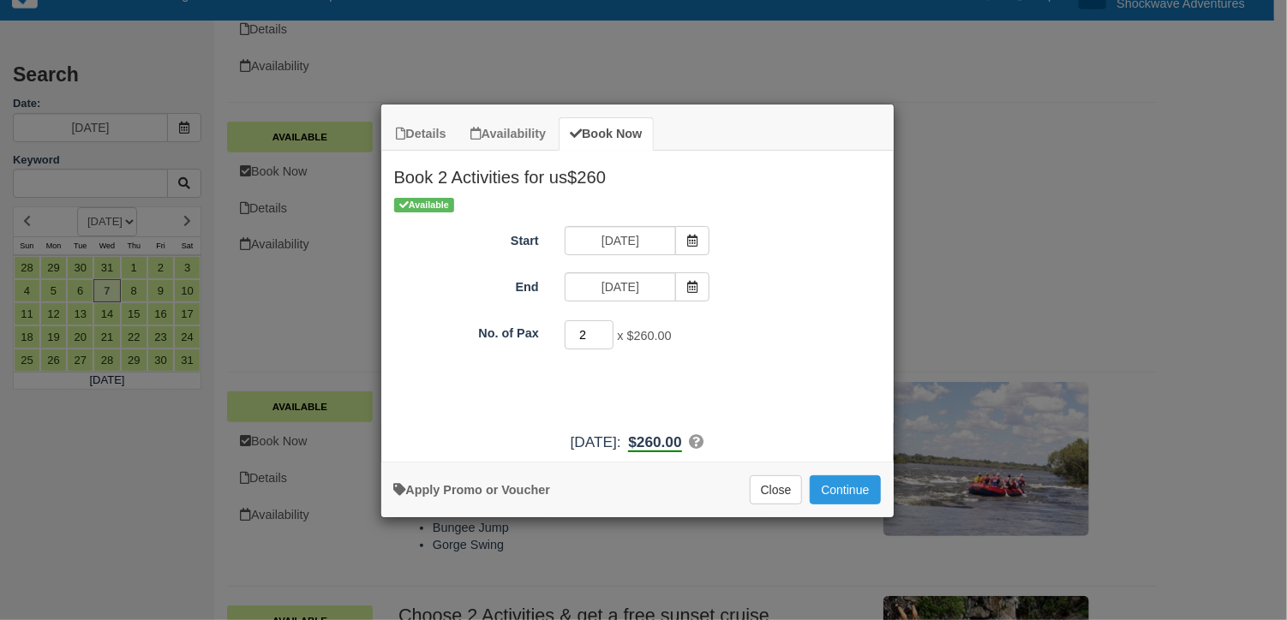
click at [606, 328] on input "2" at bounding box center [590, 334] width 50 height 29
click at [606, 328] on input "3" at bounding box center [590, 334] width 50 height 29
click at [606, 328] on input "4" at bounding box center [590, 334] width 50 height 29
click at [606, 328] on input "5" at bounding box center [590, 334] width 50 height 29
click at [606, 328] on input "6" at bounding box center [590, 334] width 50 height 29
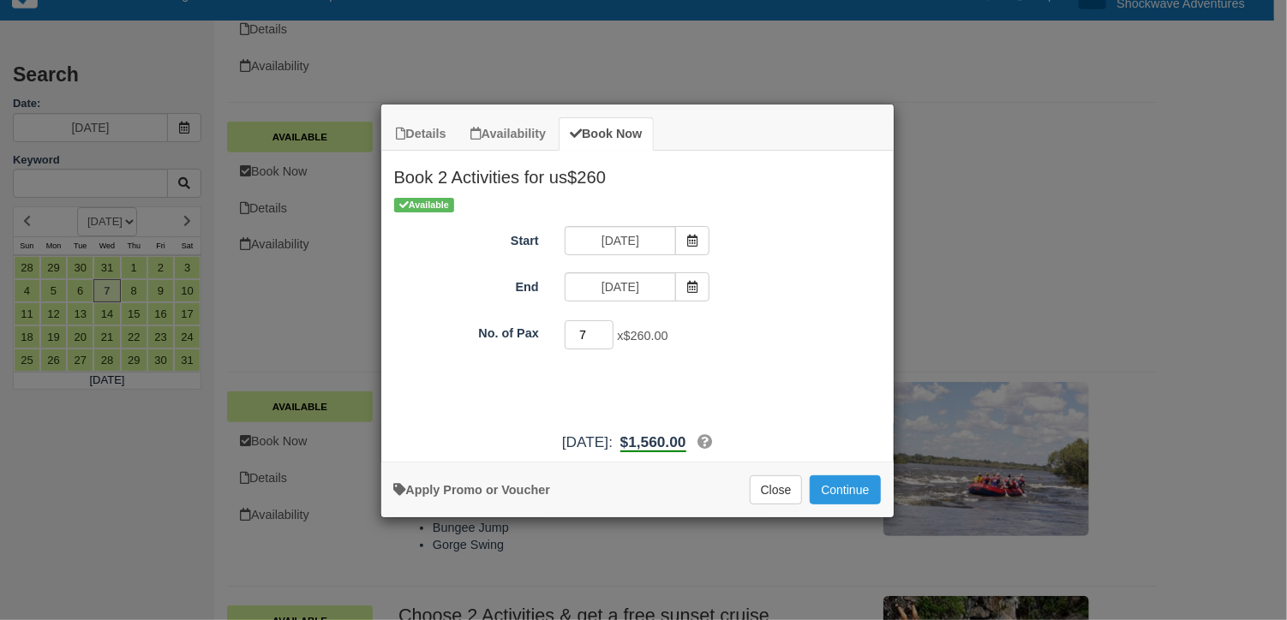
click at [606, 328] on input "7" at bounding box center [590, 334] width 50 height 29
click at [606, 328] on input "8" at bounding box center [590, 334] width 50 height 29
click at [606, 328] on input "9" at bounding box center [590, 334] width 50 height 29
type input "10"
click at [606, 328] on input "10" at bounding box center [590, 334] width 50 height 29
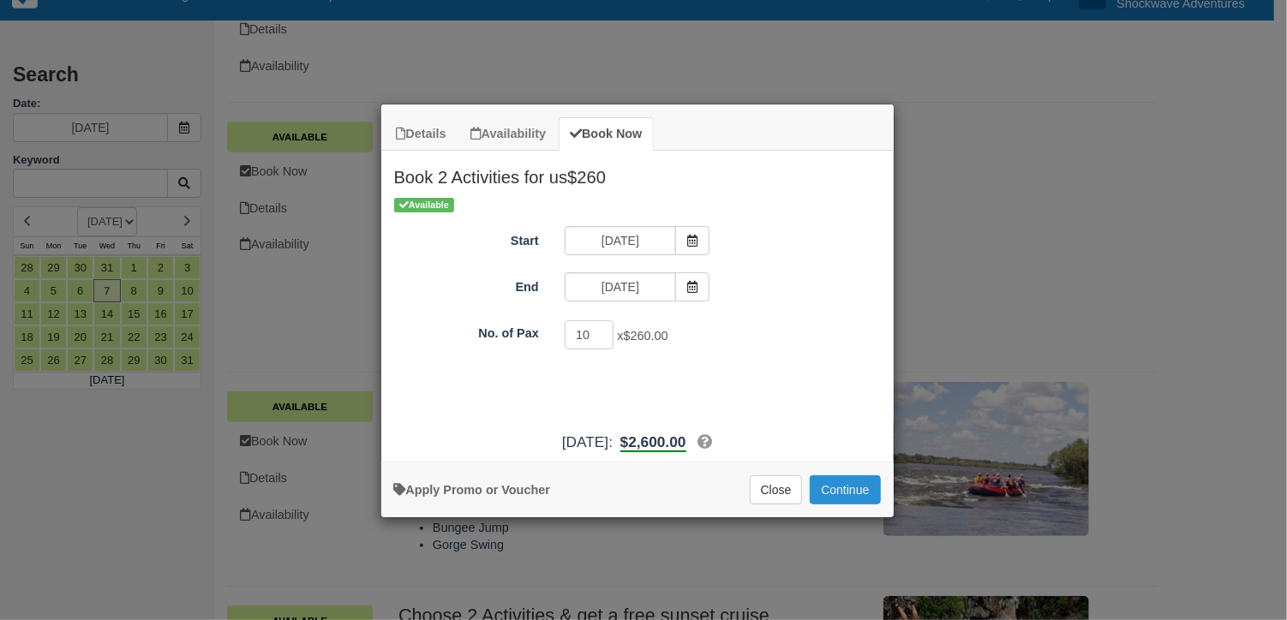
click at [851, 483] on button "Continue" at bounding box center [845, 490] width 70 height 29
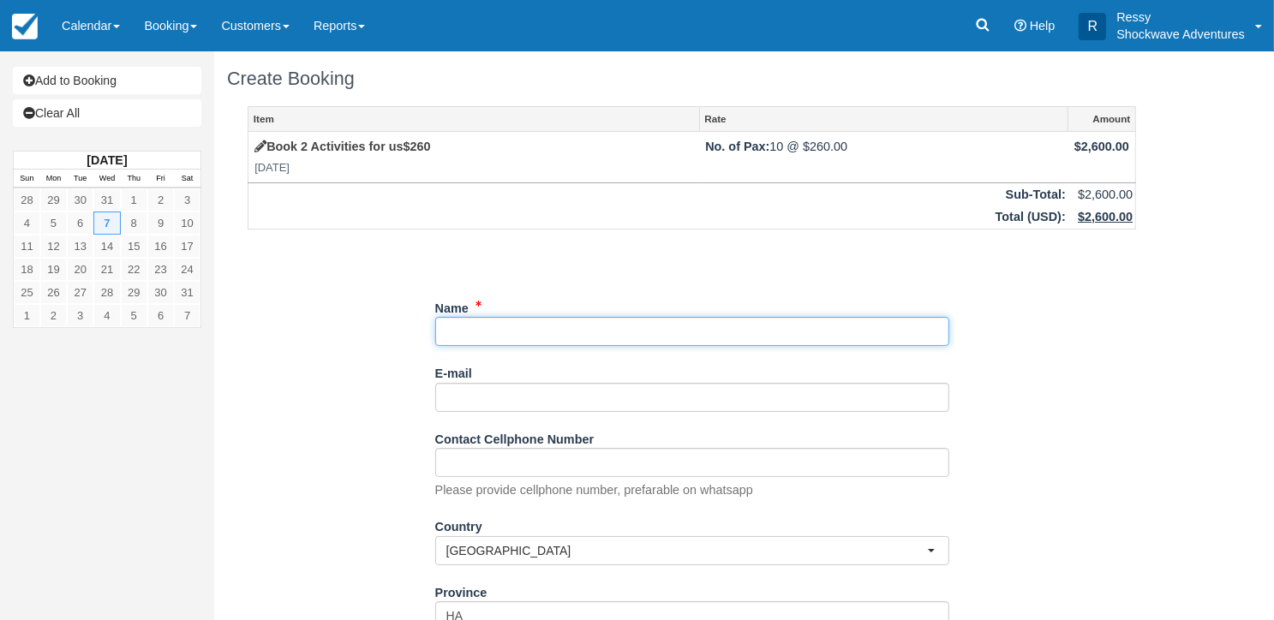
click at [618, 338] on input "Name" at bounding box center [692, 331] width 514 height 29
paste input ": MITJA"
click at [451, 333] on input "Name" at bounding box center [692, 331] width 514 height 29
click at [508, 336] on input "Name" at bounding box center [692, 331] width 514 height 29
paste input "PETRIC"
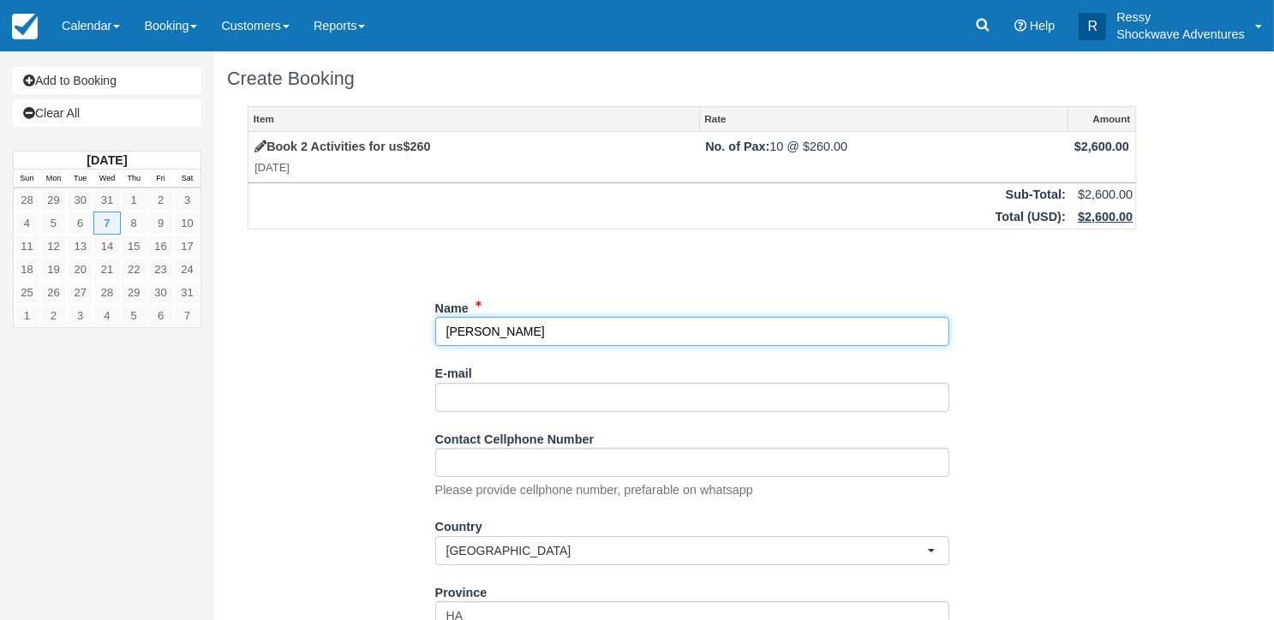
type input "[PERSON_NAME]"
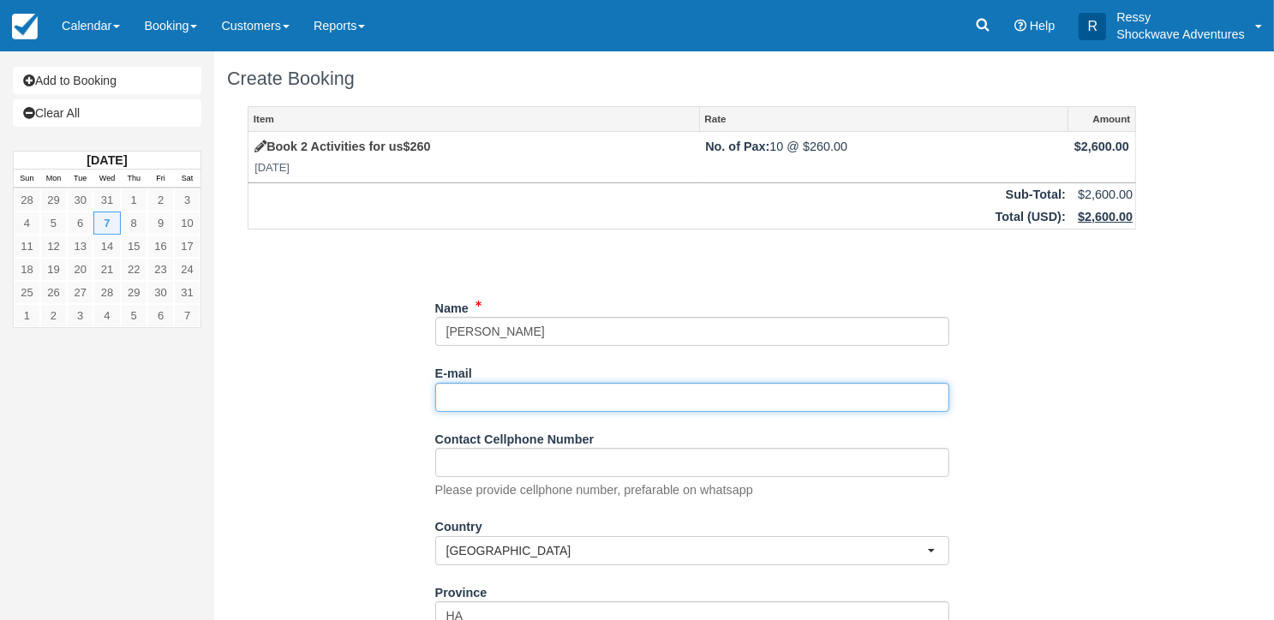
click at [470, 397] on input "E-mail" at bounding box center [692, 397] width 514 height 29
paste input "[EMAIL_ADDRESS][DOMAIN_NAME]"
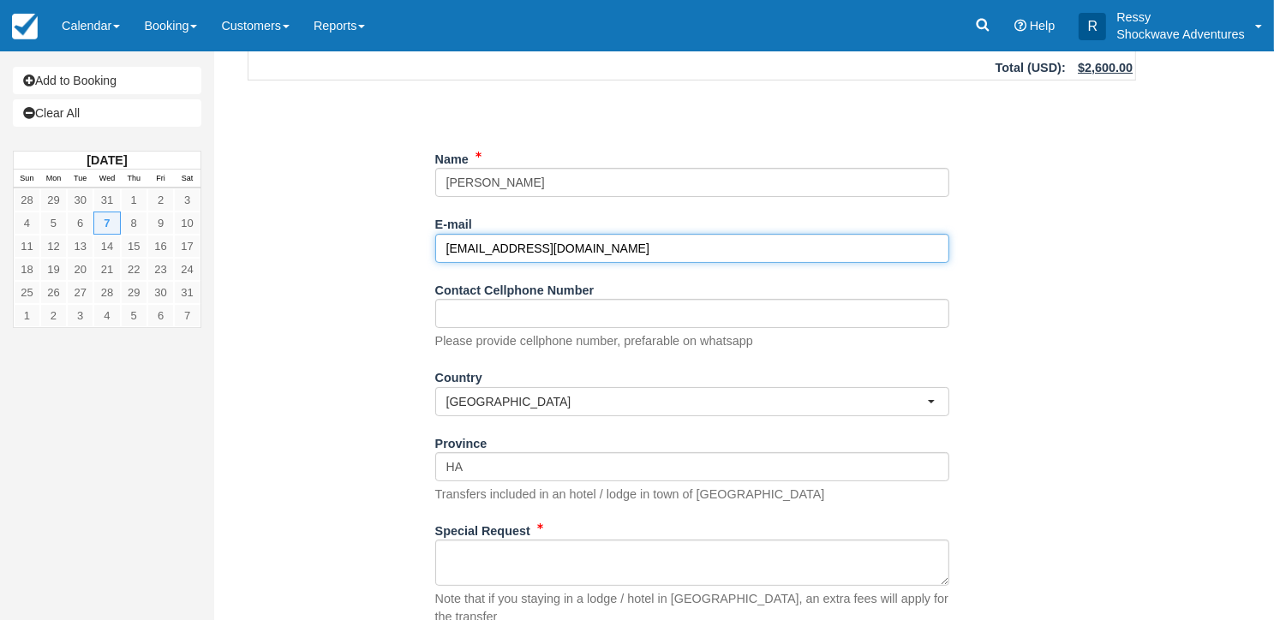
scroll to position [255, 0]
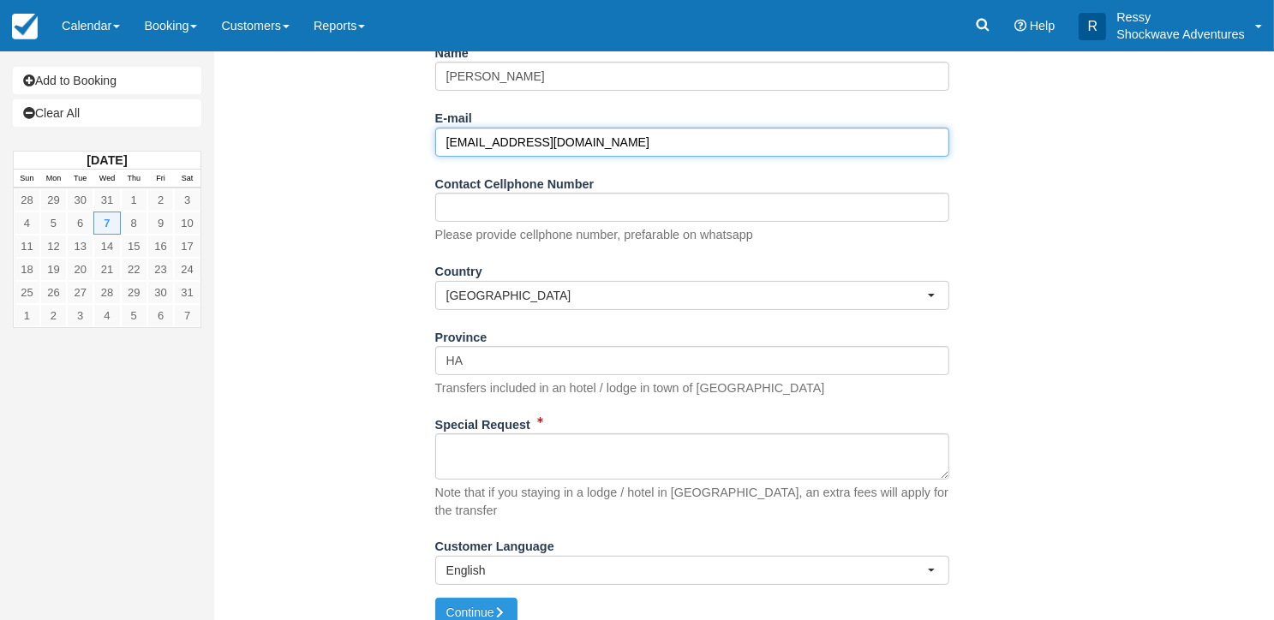
type input "[EMAIL_ADDRESS][DOMAIN_NAME]"
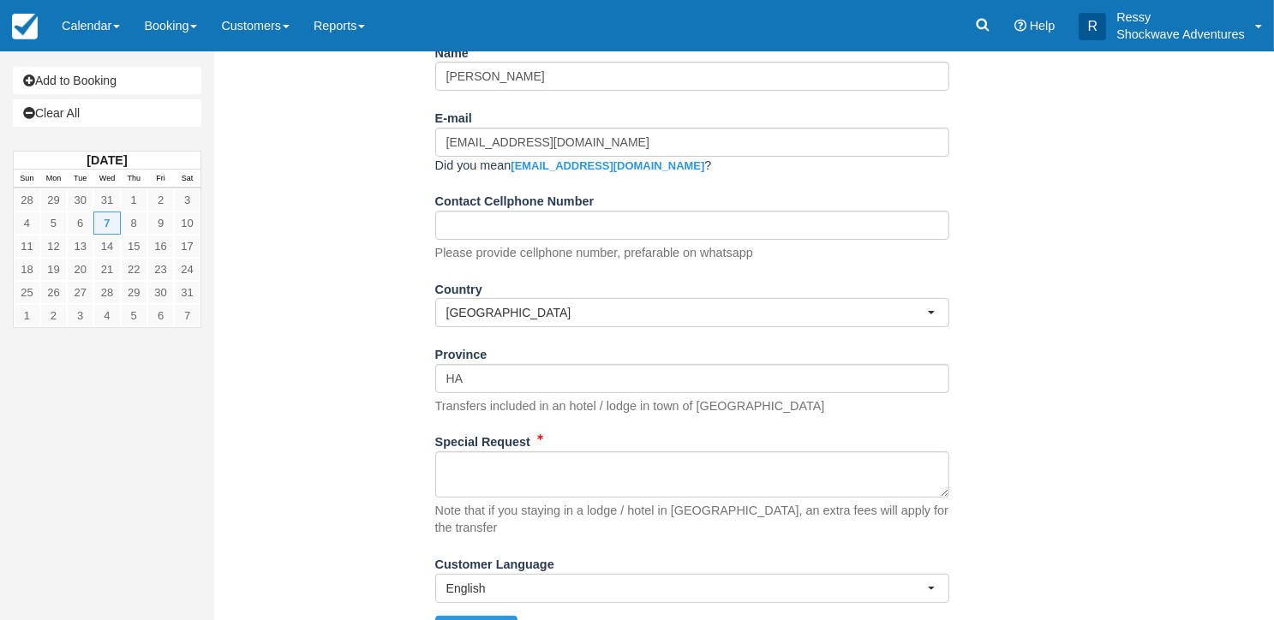
click at [547, 428] on div "Special Request Note that if you staying in a lodge / hotel in Zambia, an extra…" at bounding box center [692, 483] width 514 height 110
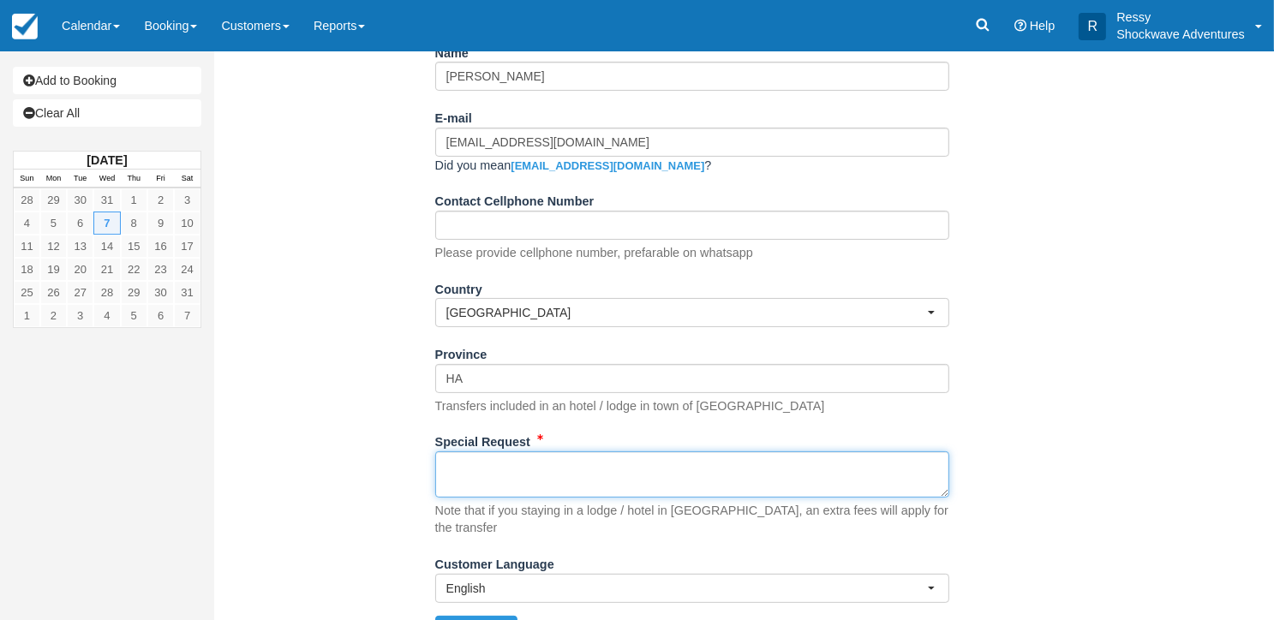
click at [580, 488] on textarea "Special Request" at bounding box center [692, 475] width 514 height 46
paste textarea "Message Details: First name: MITJA Last name: PETRIC Email: mitja.petric@darmit…"
paste textarea "Hi Mitja Thank you for contacting Shockwave Adventures , it is my pleasure to h…"
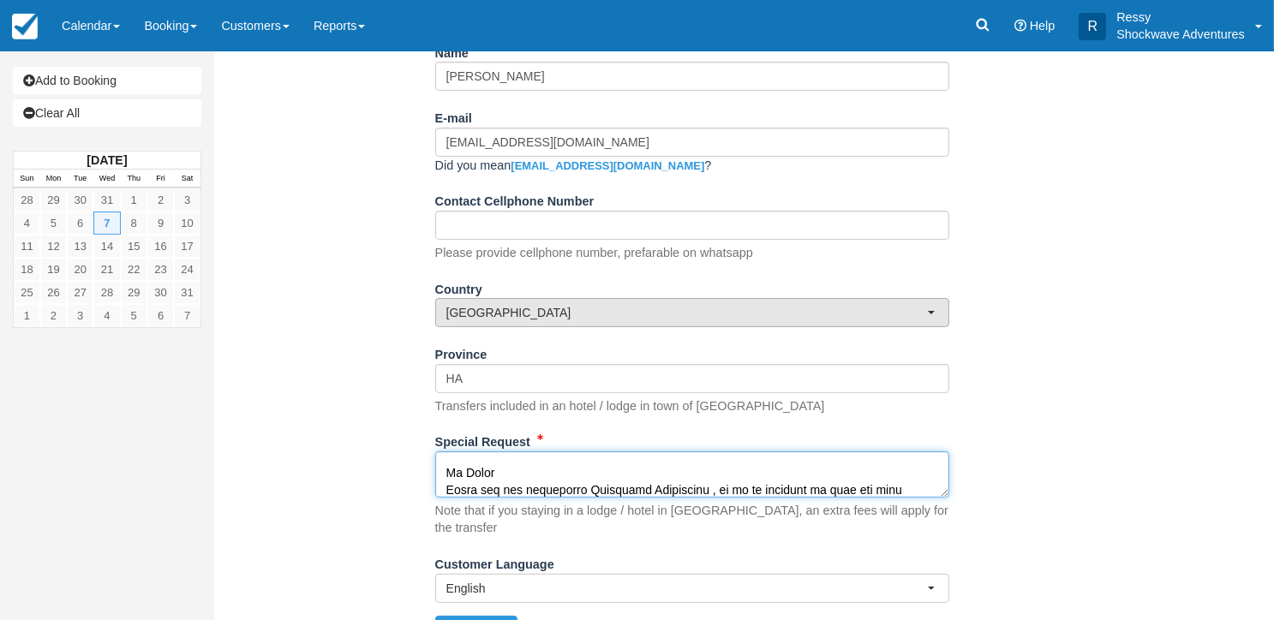
scroll to position [576, 0]
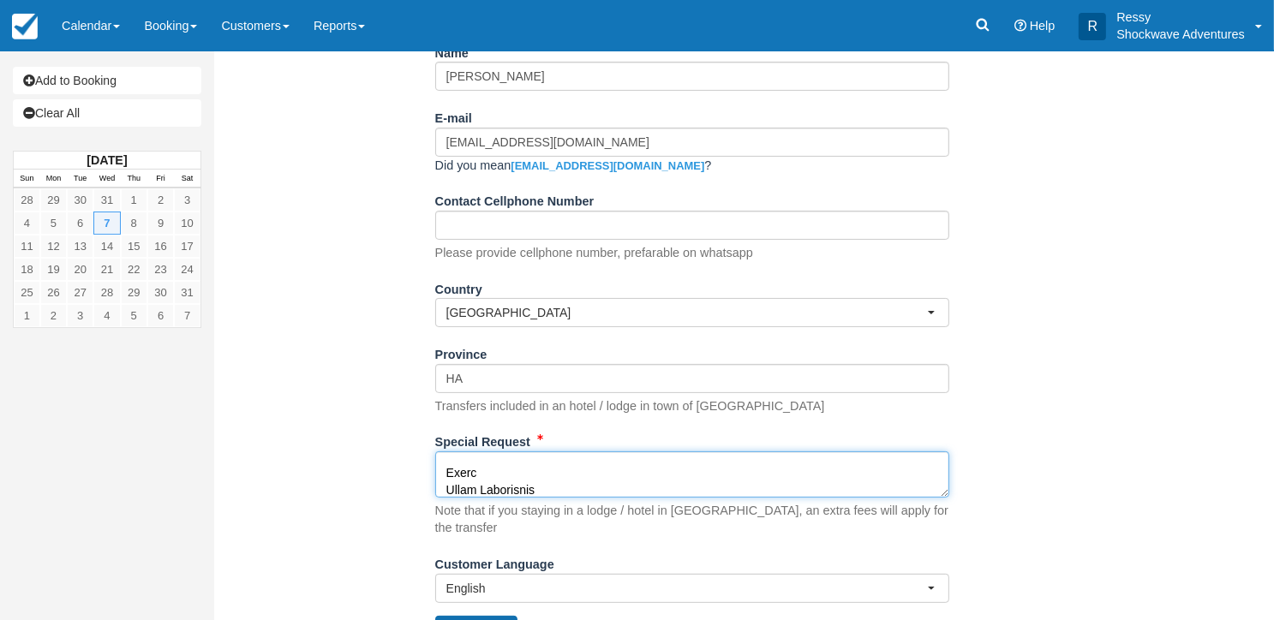
type textarea "Message Details: First name: MITJA Last name: PETRIC Email: mitja.petric@darmit…"
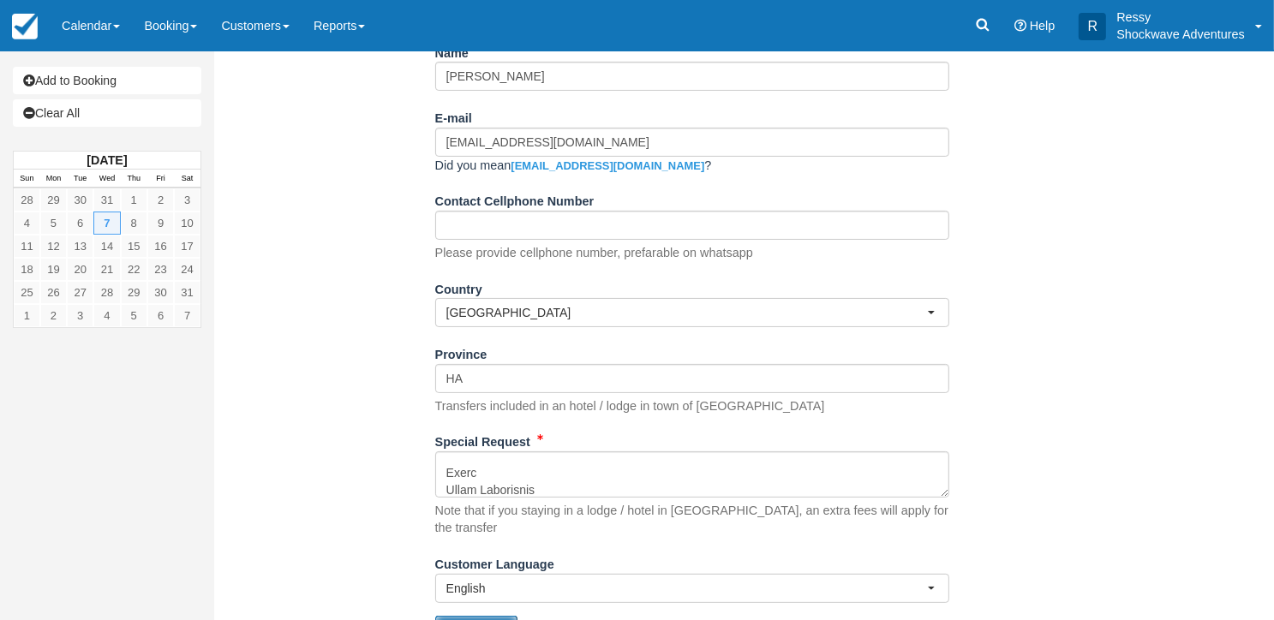
click at [504, 616] on button "Continue" at bounding box center [476, 630] width 82 height 29
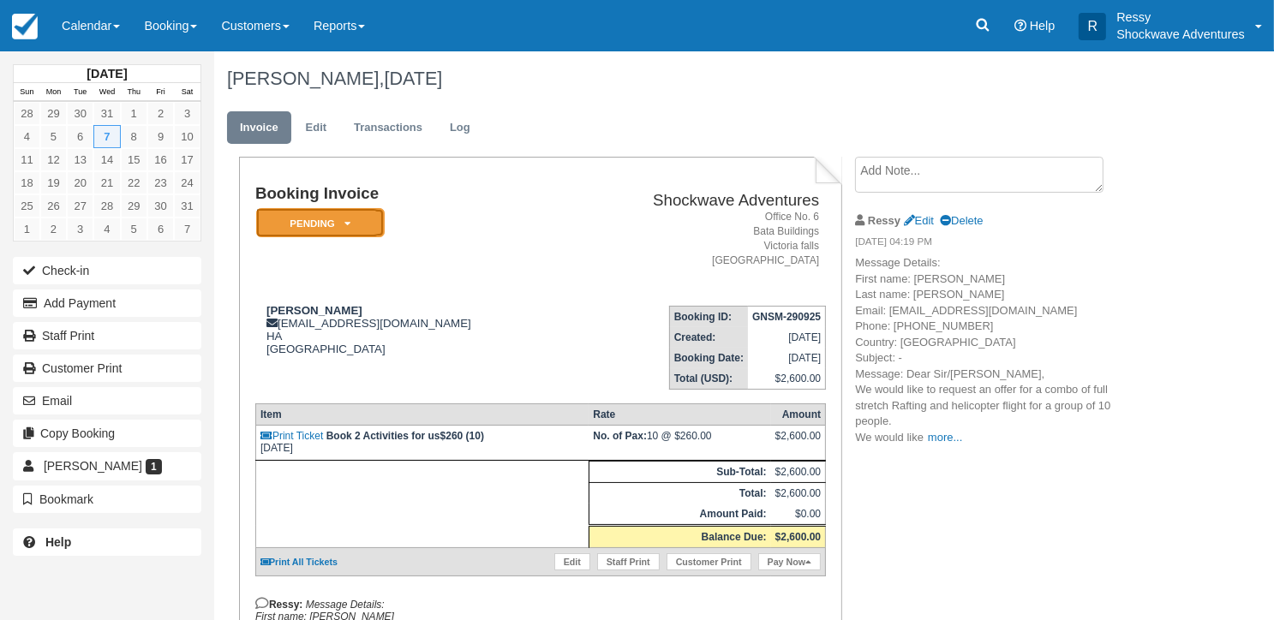
click at [349, 222] on icon at bounding box center [347, 223] width 6 height 10
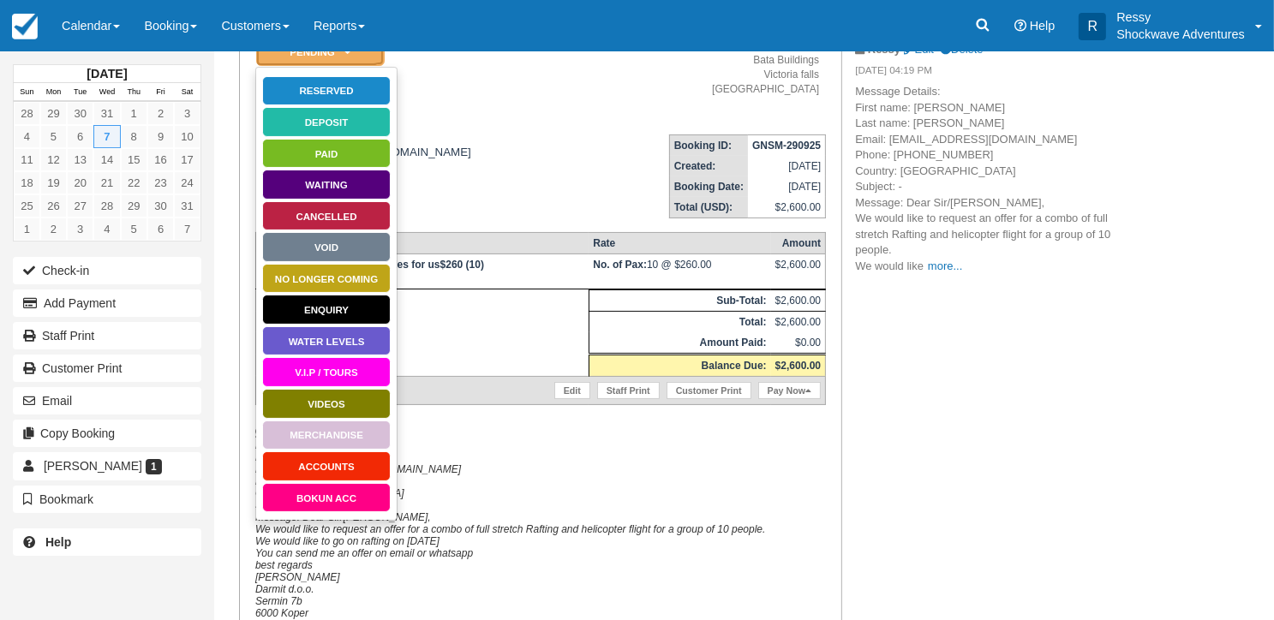
scroll to position [257, 0]
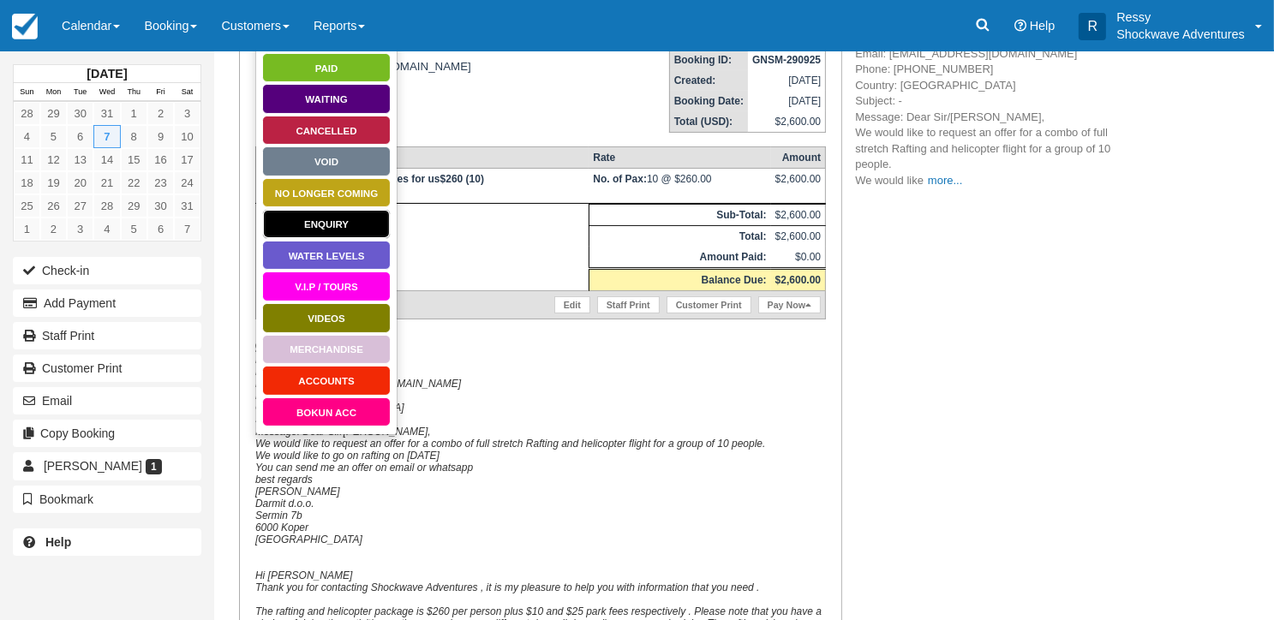
click at [344, 223] on link "Enquiry" at bounding box center [326, 224] width 129 height 30
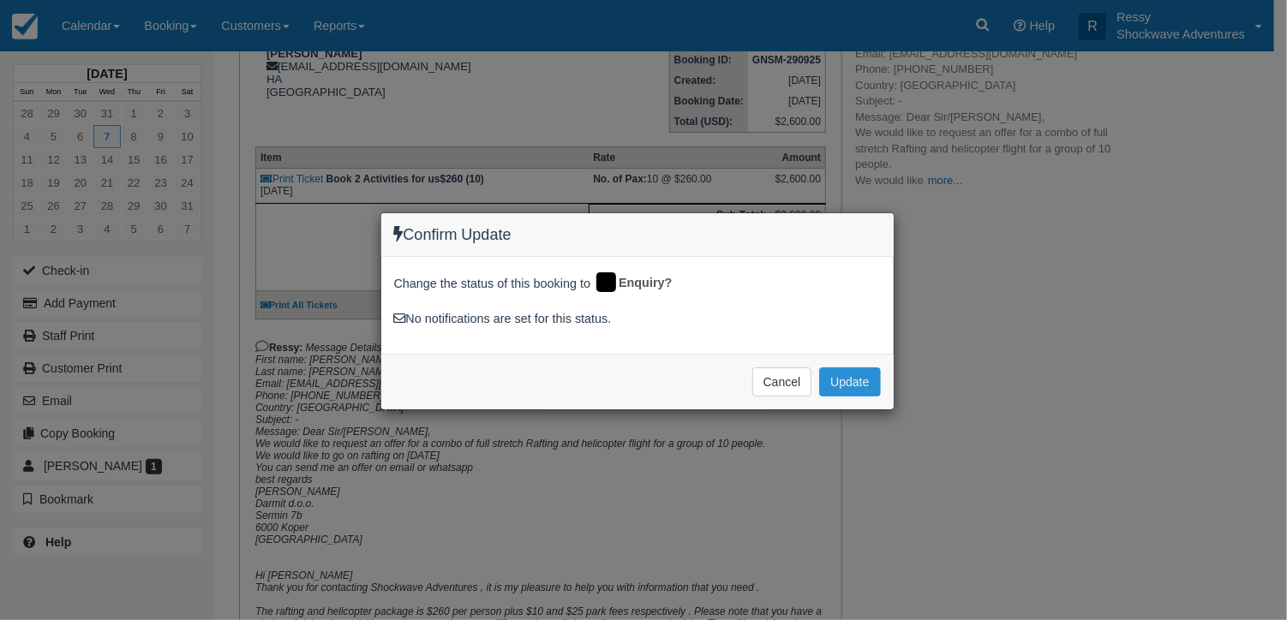
click at [868, 380] on button "Update" at bounding box center [849, 382] width 61 height 29
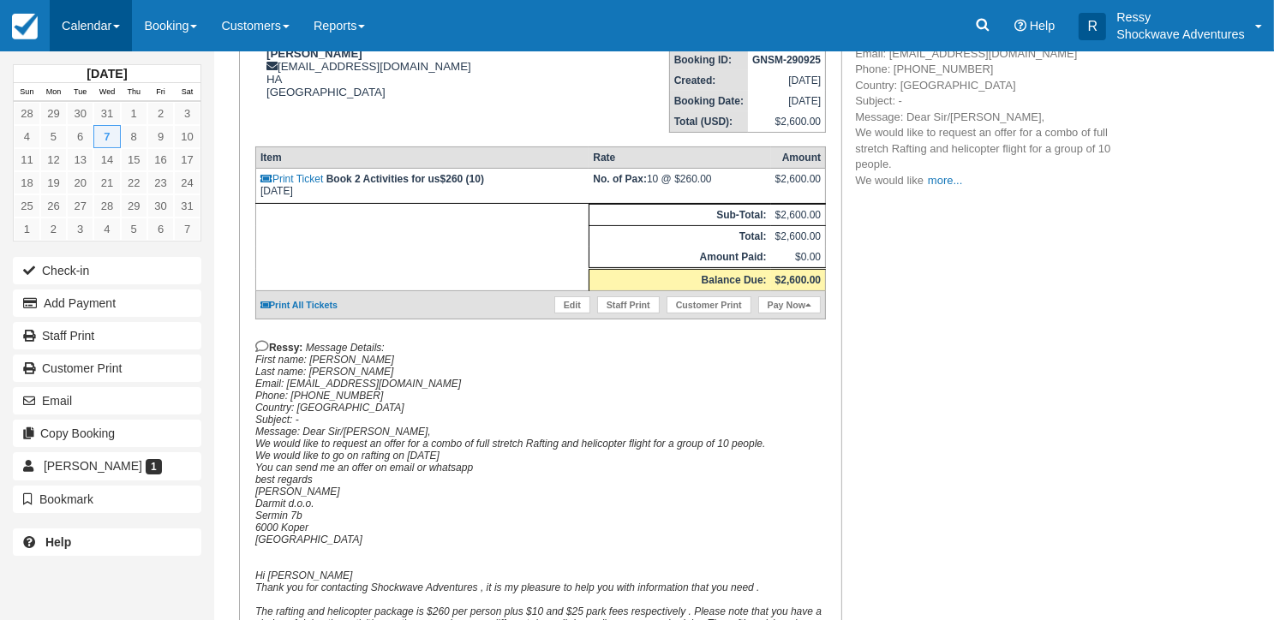
click at [117, 18] on link "Calendar" at bounding box center [91, 25] width 82 height 51
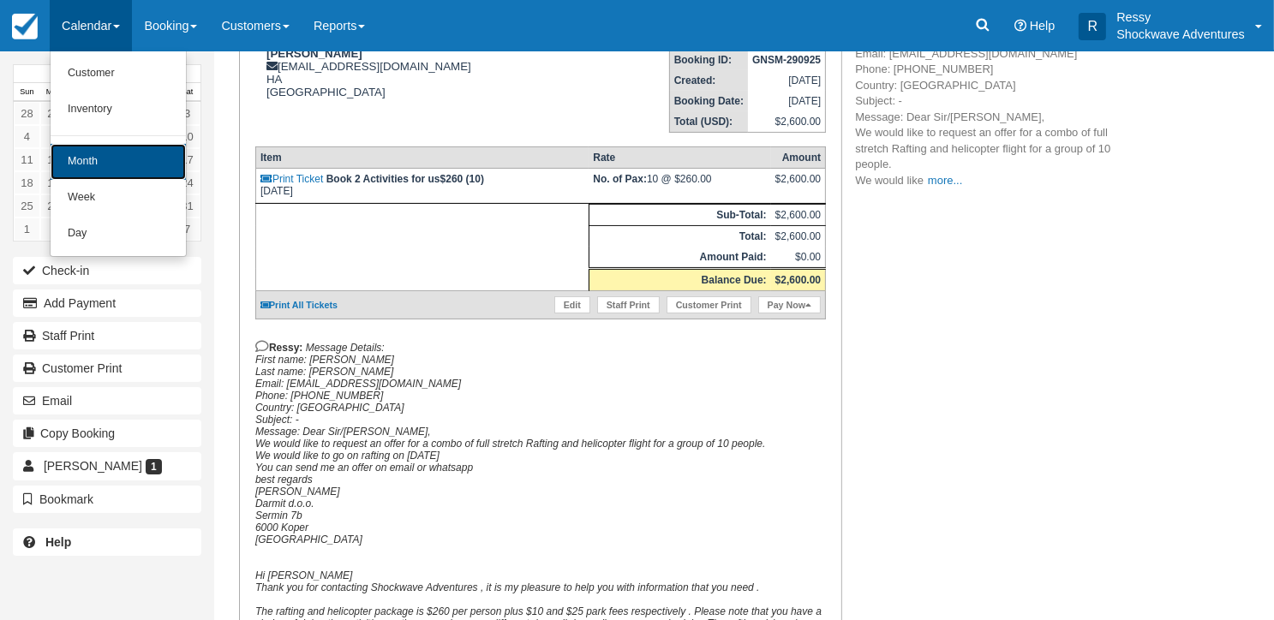
click at [112, 176] on link "Month" at bounding box center [118, 162] width 135 height 36
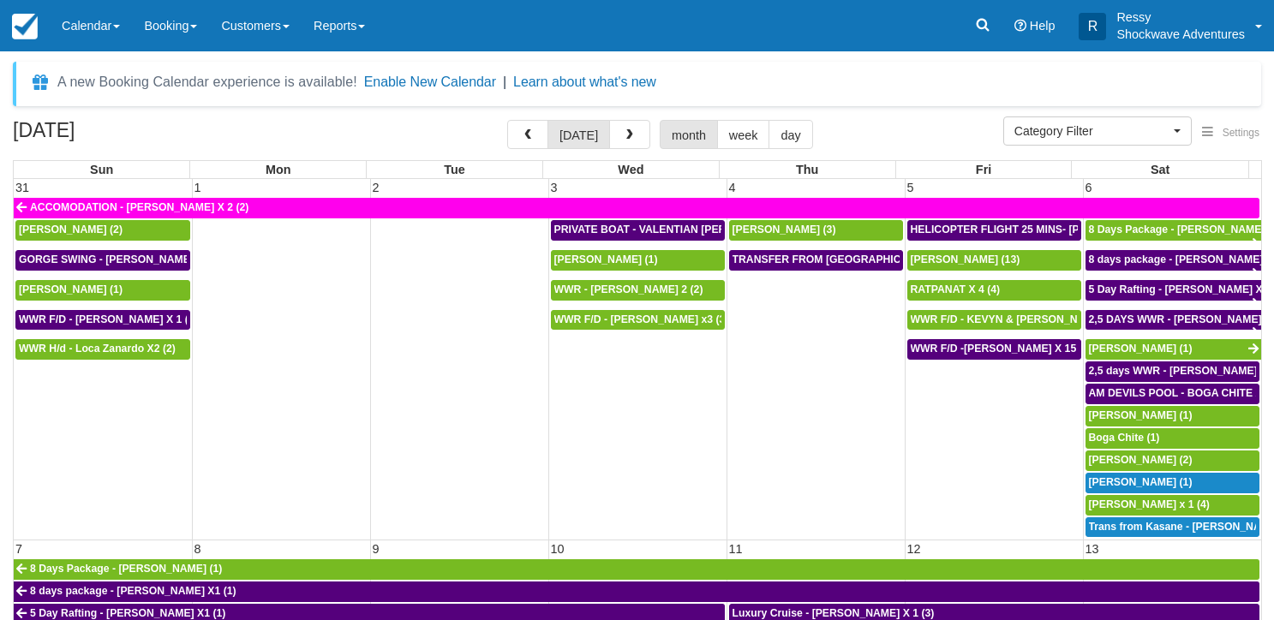
select select
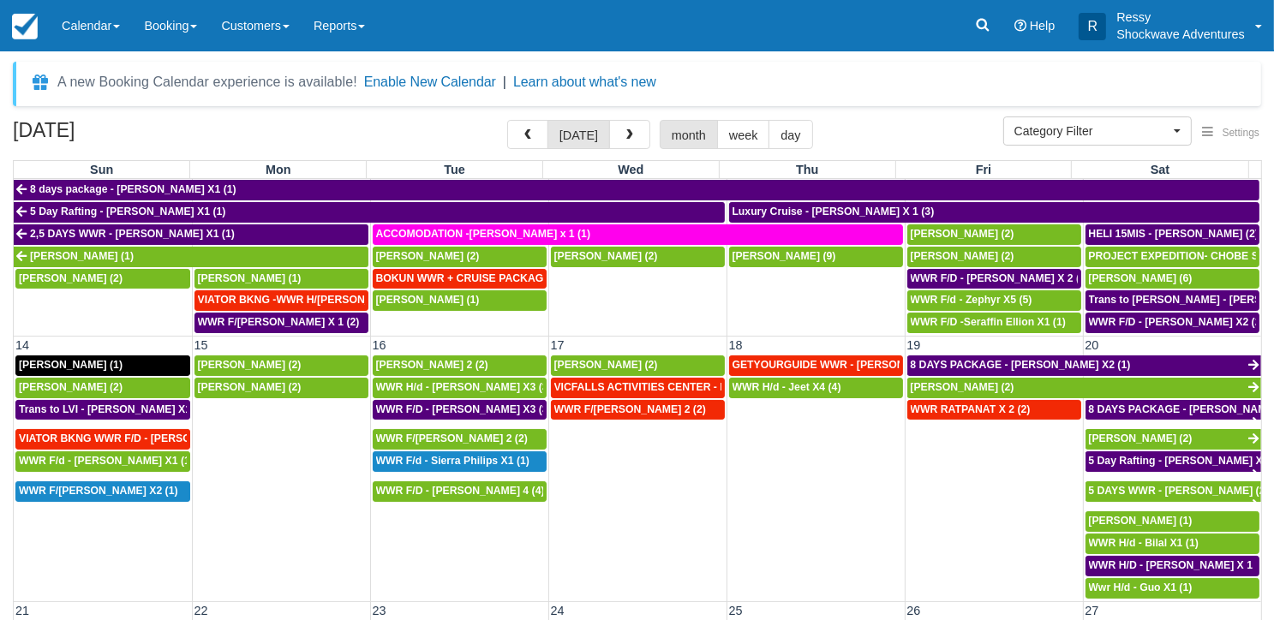
scroll to position [600, 0]
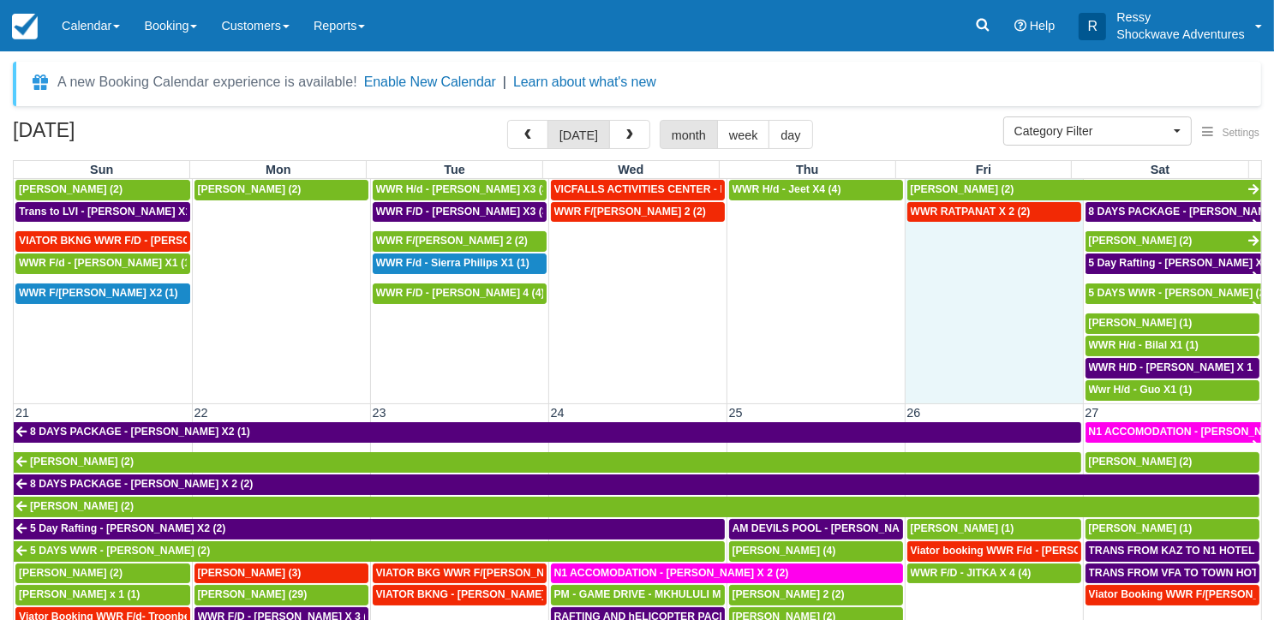
click at [949, 332] on td "WWR RATPANAT X 2 (2)" at bounding box center [994, 301] width 178 height 200
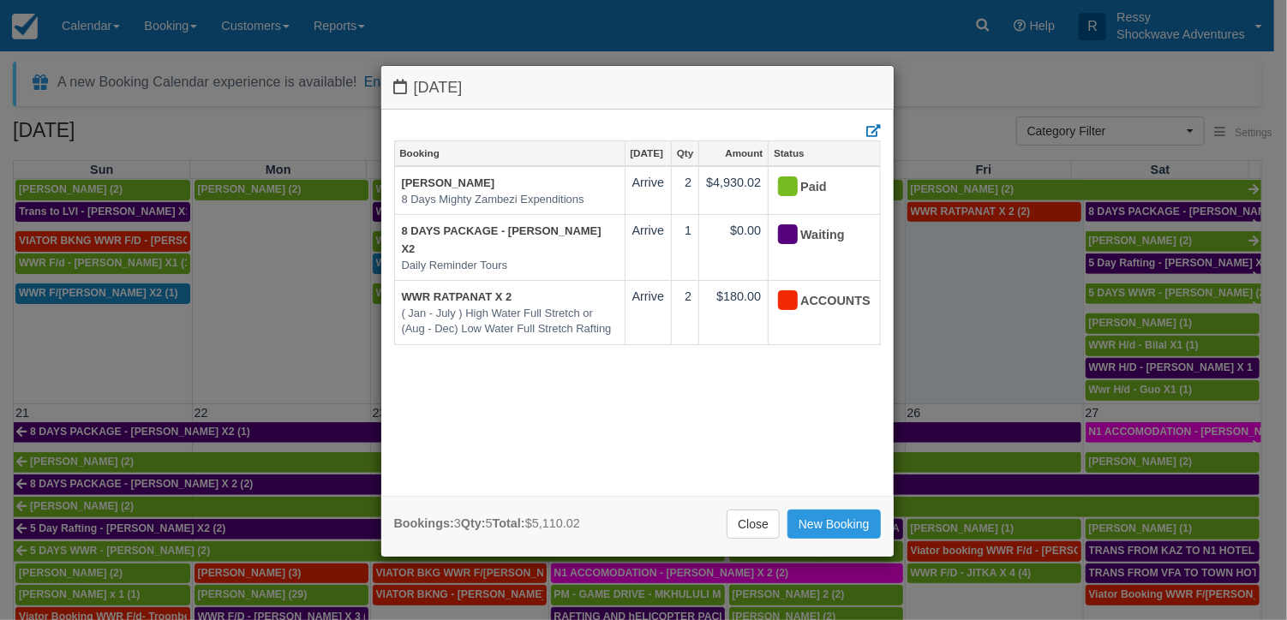
click at [949, 332] on div "[DATE] Booking [DATE] Qty Amount Status [PERSON_NAME] 8 Days Mighty Zambezi Exp…" at bounding box center [643, 310] width 1287 height 620
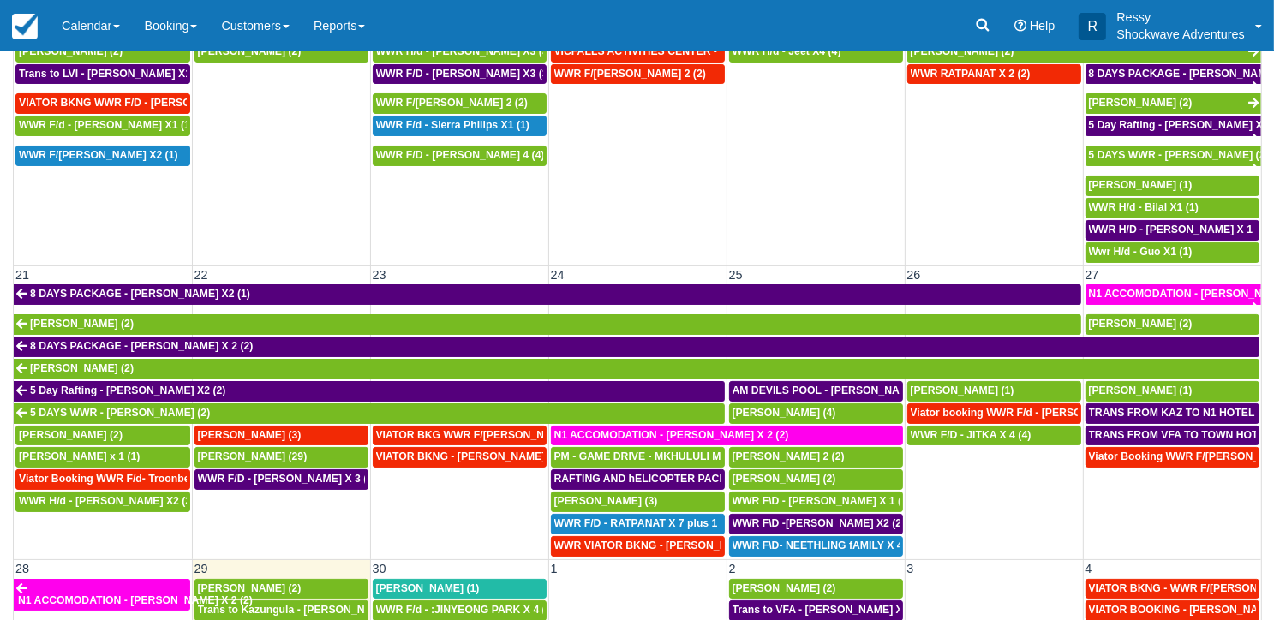
scroll to position [152, 0]
